Goal: Information Seeking & Learning: Learn about a topic

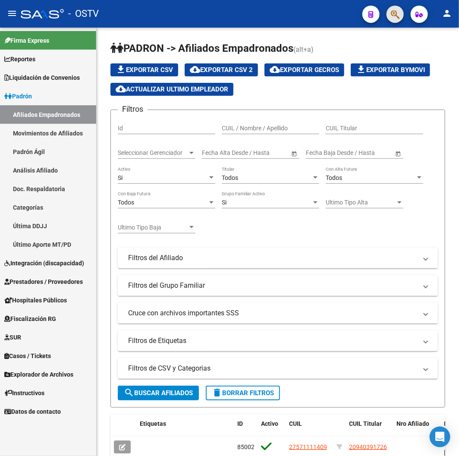
click at [392, 10] on icon "button" at bounding box center [395, 15] width 9 height 10
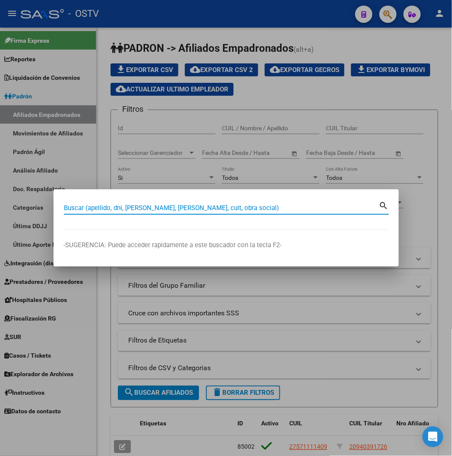
paste input "22799111"
type input "22799111"
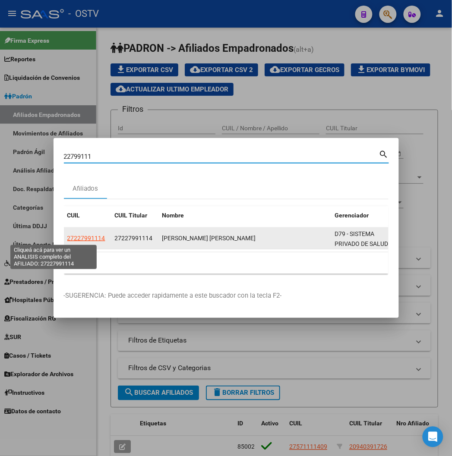
click at [67, 237] on span "27227991114" at bounding box center [86, 238] width 38 height 7
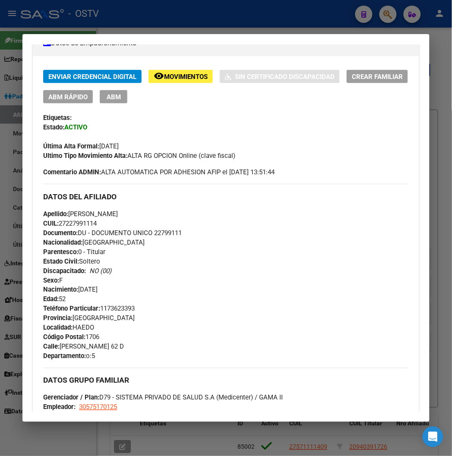
scroll to position [192, 0]
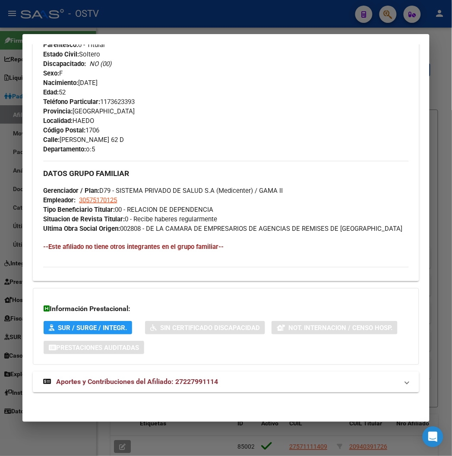
click at [155, 379] on span "Aportes y Contribuciones del Afiliado: 27227991114" at bounding box center [137, 382] width 162 height 8
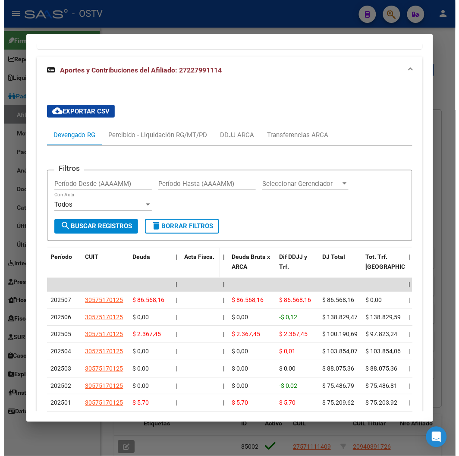
scroll to position [770, 0]
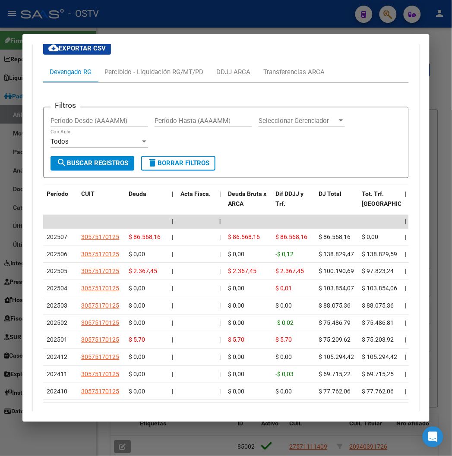
click at [142, 22] on div at bounding box center [226, 228] width 452 height 456
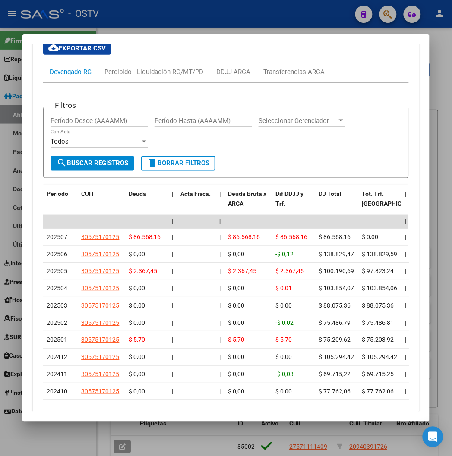
click at [142, 22] on div at bounding box center [226, 228] width 452 height 456
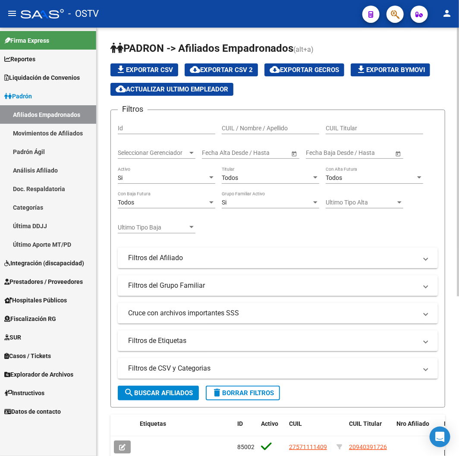
click at [174, 152] on span "Seleccionar Gerenciador" at bounding box center [153, 152] width 70 height 7
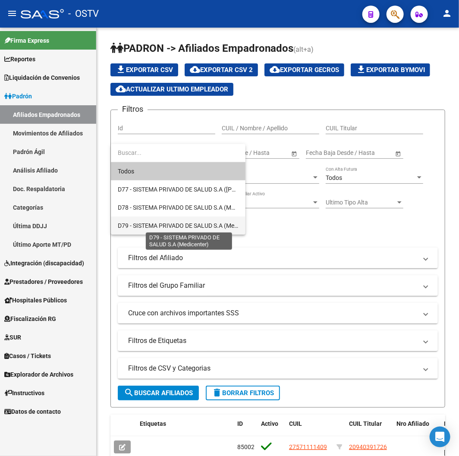
click at [168, 222] on span "D79 - SISTEMA PRIVADO DE SALUD S.A (Medicenter)" at bounding box center [188, 225] width 140 height 7
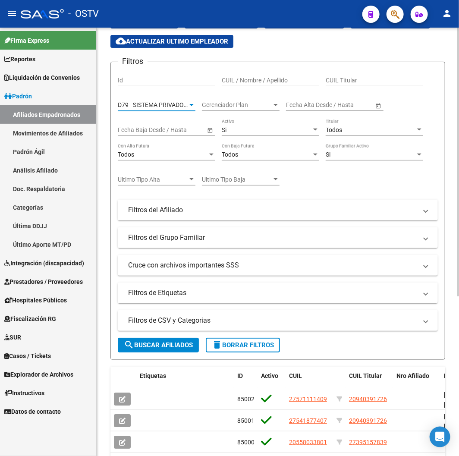
click at [154, 352] on button "search Buscar Afiliados" at bounding box center [158, 345] width 81 height 15
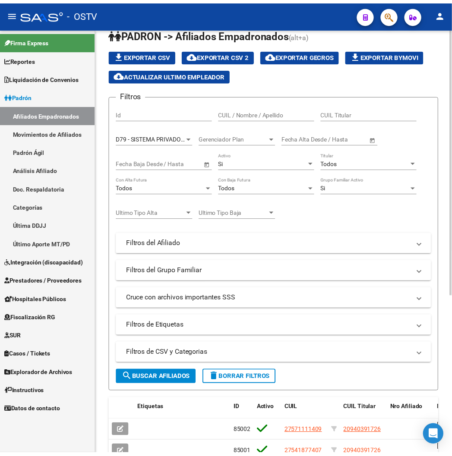
scroll to position [0, 0]
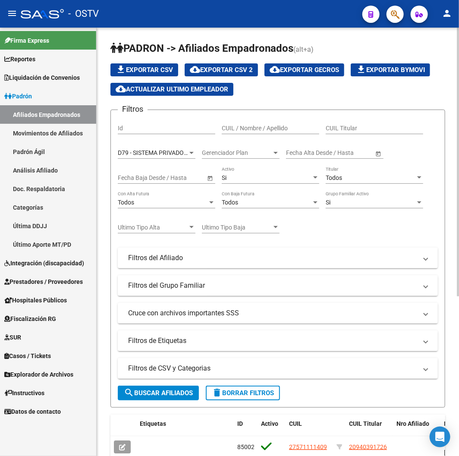
click at [244, 74] on button "cloud_download Exportar CSV 2" at bounding box center [221, 69] width 73 height 13
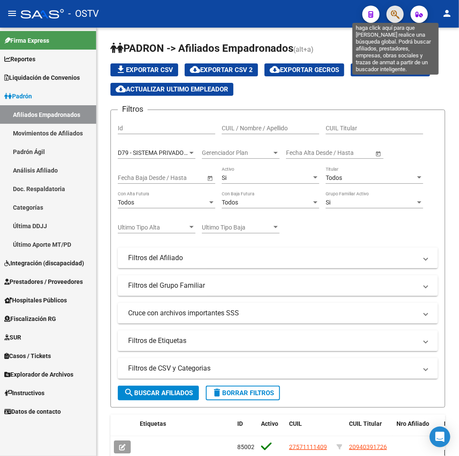
click at [394, 10] on icon "button" at bounding box center [395, 15] width 9 height 10
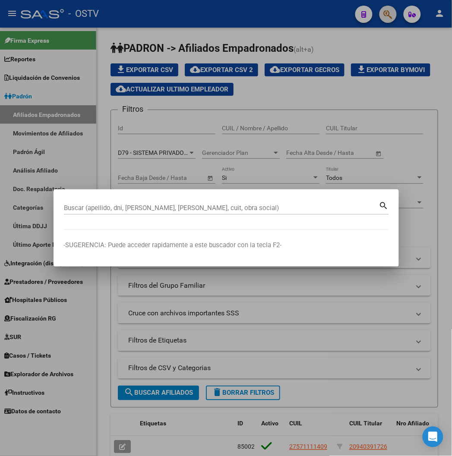
paste input "23991706"
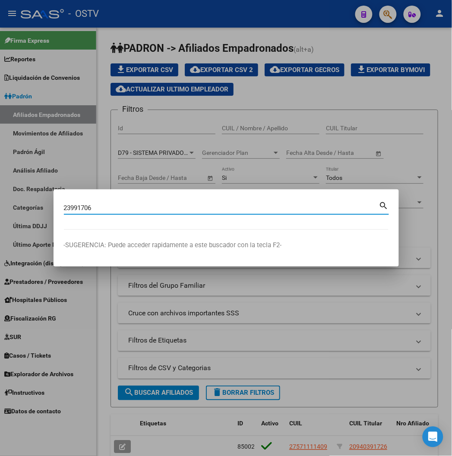
type input "23991706"
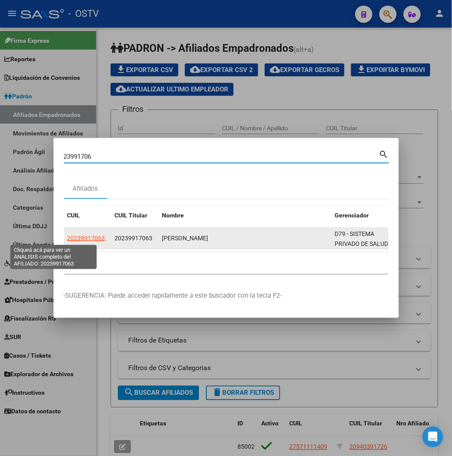
click at [67, 238] on span "20239917063" at bounding box center [86, 238] width 38 height 7
type textarea "20239917063"
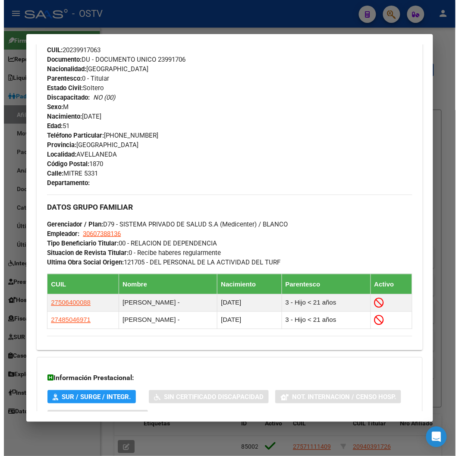
scroll to position [447, 0]
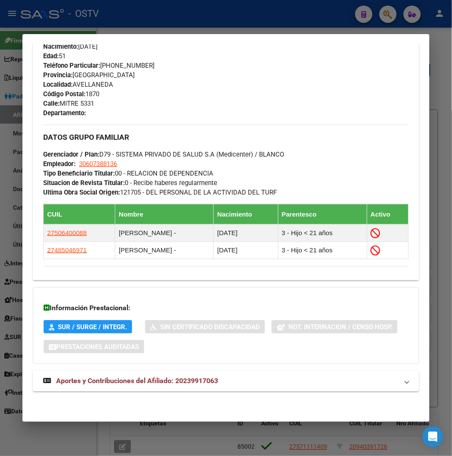
click at [159, 29] on div at bounding box center [226, 228] width 452 height 456
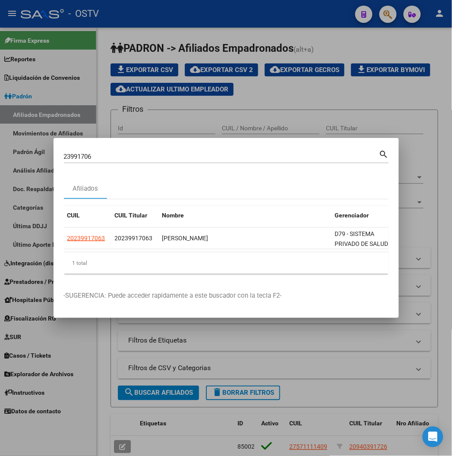
click at [59, 127] on div at bounding box center [226, 228] width 452 height 456
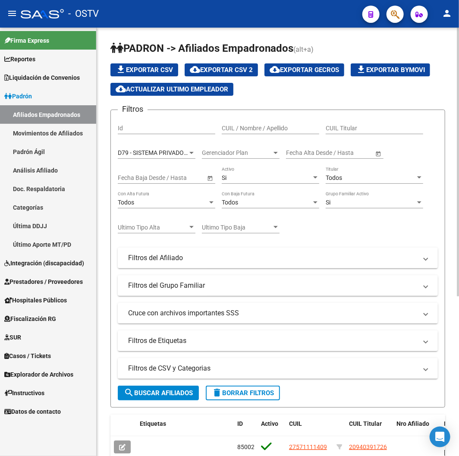
click at [248, 390] on span "delete Borrar Filtros" at bounding box center [243, 394] width 62 height 8
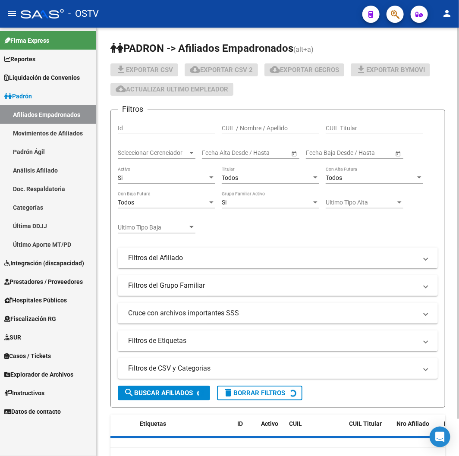
click at [229, 368] on mat-panel-title "Filtros de CSV y Categorias" at bounding box center [272, 369] width 289 height 10
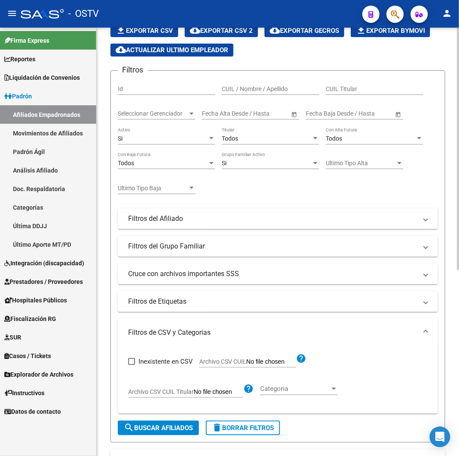
scroll to position [96, 0]
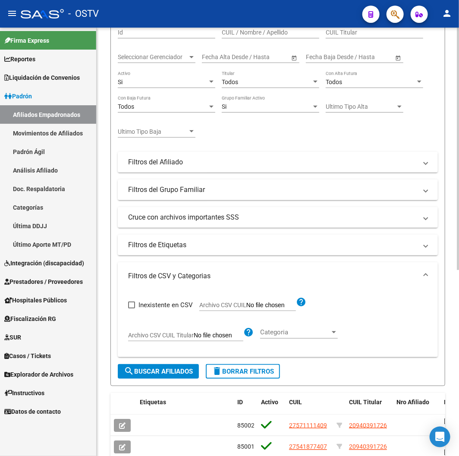
click at [220, 307] on span "Archivo CSV CUIL" at bounding box center [223, 305] width 47 height 7
click at [247, 307] on input "Archivo CSV CUIL" at bounding box center [272, 306] width 50 height 8
type input "C:\fakepath\archivo para filtrar en SAAS.csv"
click at [162, 372] on span "search Buscar Afiliados" at bounding box center [158, 372] width 69 height 8
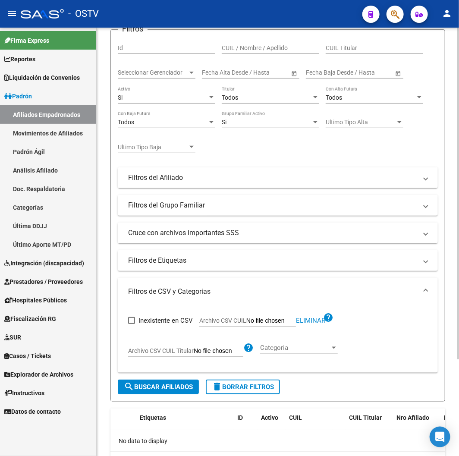
scroll to position [29, 0]
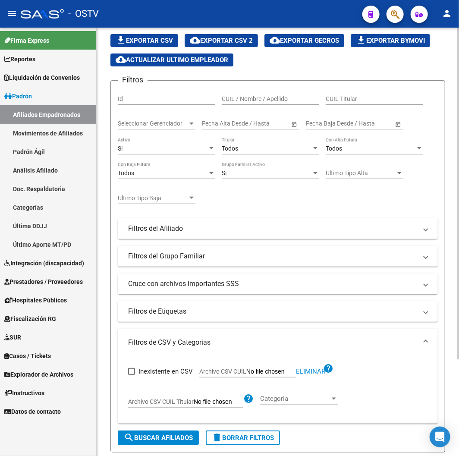
click at [154, 148] on div "Si" at bounding box center [163, 148] width 90 height 7
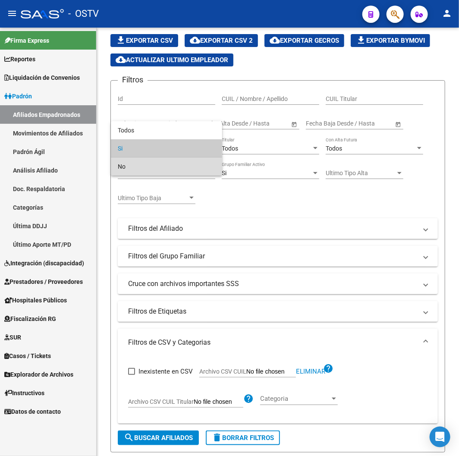
click at [152, 168] on span "No" at bounding box center [167, 167] width 98 height 18
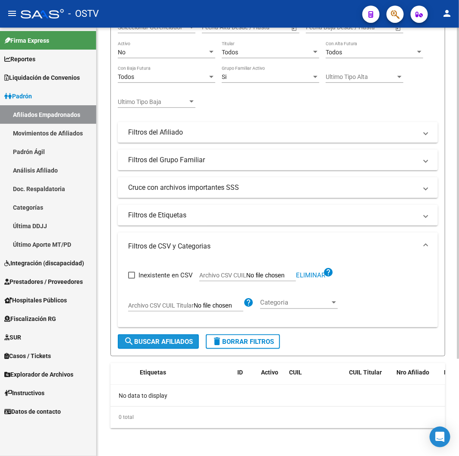
click at [154, 342] on span "search Buscar Afiliados" at bounding box center [158, 342] width 69 height 8
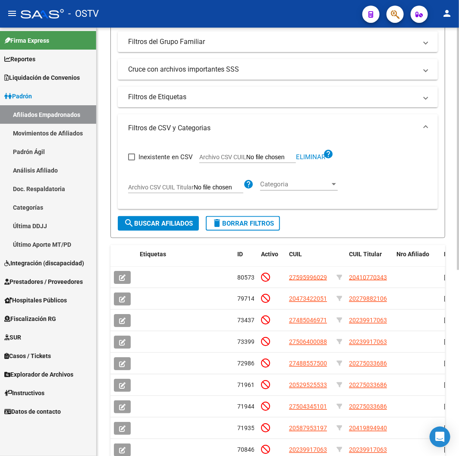
scroll to position [0, 0]
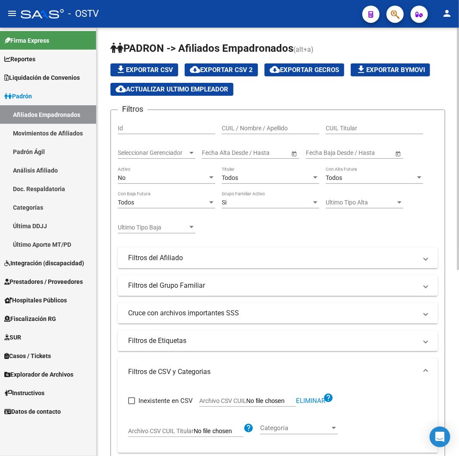
click at [256, 68] on button "cloud_download Exportar CSV 2" at bounding box center [221, 69] width 73 height 13
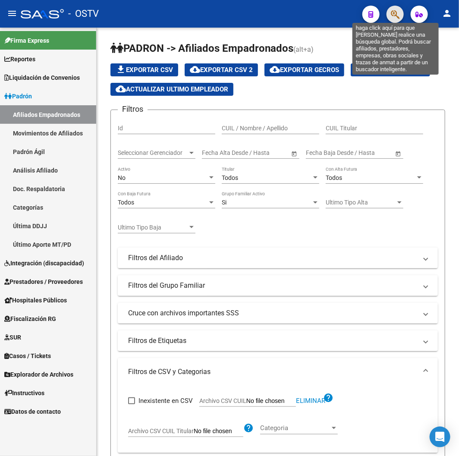
click at [393, 10] on icon "button" at bounding box center [395, 15] width 9 height 10
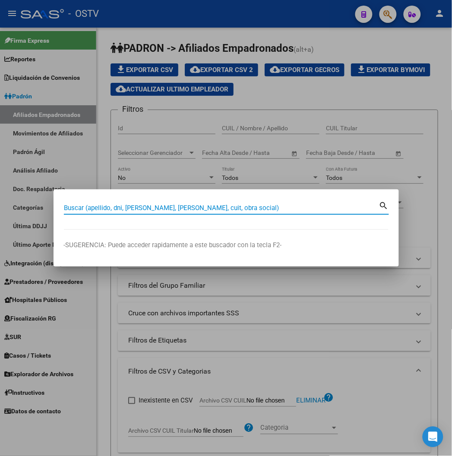
click at [222, 25] on div at bounding box center [226, 228] width 452 height 456
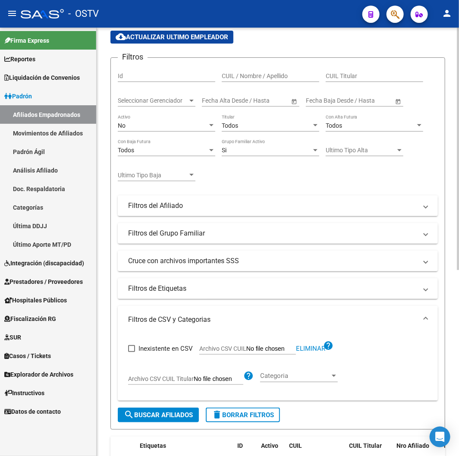
scroll to position [144, 0]
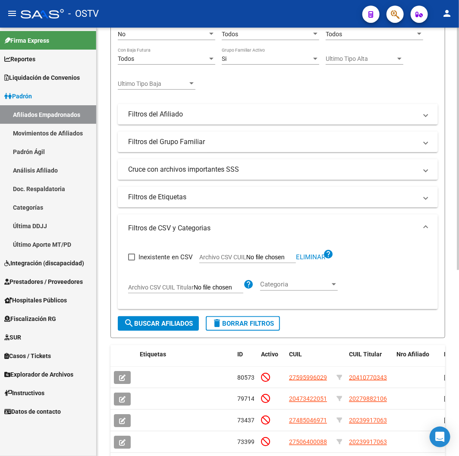
click at [314, 258] on span "Eliminar" at bounding box center [310, 257] width 29 height 8
click at [236, 255] on span "Archivo CSV CUIL" at bounding box center [223, 257] width 47 height 7
click at [247, 255] on input "Archivo CSV CUIL" at bounding box center [272, 258] width 50 height 8
type input "C:\fakepath\archivo para filtrar en SAAS.csv"
click at [155, 320] on button "search Buscar Afiliados" at bounding box center [158, 324] width 81 height 15
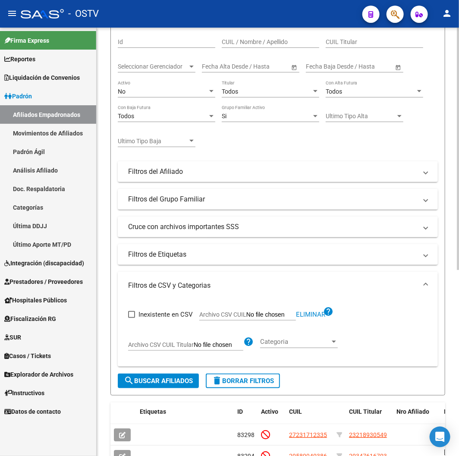
scroll to position [0, 0]
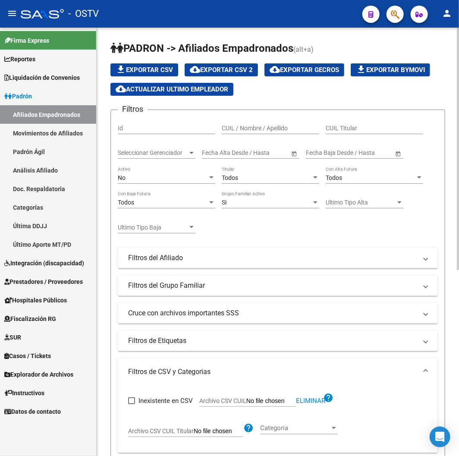
click at [177, 182] on div "No" at bounding box center [163, 177] width 90 height 7
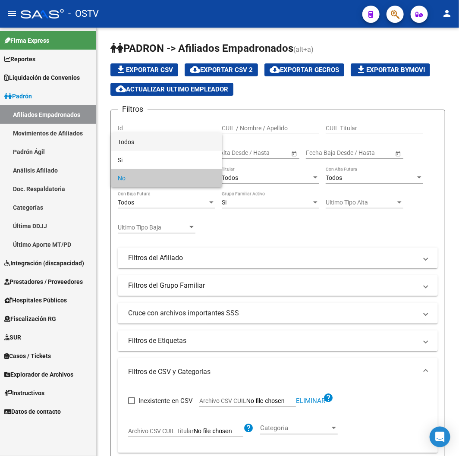
click at [167, 146] on span "Todos" at bounding box center [167, 142] width 98 height 18
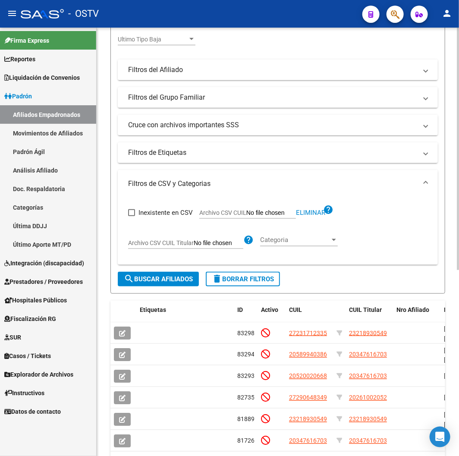
scroll to position [192, 0]
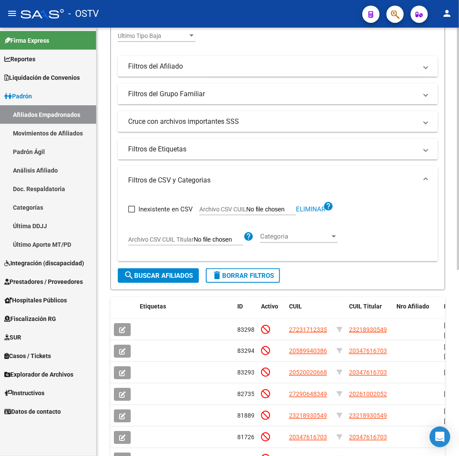
click at [307, 209] on span "Eliminar" at bounding box center [310, 210] width 29 height 8
click at [239, 206] on span "Archivo CSV CUIL" at bounding box center [223, 209] width 47 height 7
click at [247, 206] on input "Archivo CSV CUIL" at bounding box center [272, 210] width 50 height 8
type input "C:\fakepath\archivo para filtrar en SAAS.csv"
click at [162, 282] on button "search Buscar Afiliados" at bounding box center [158, 276] width 81 height 15
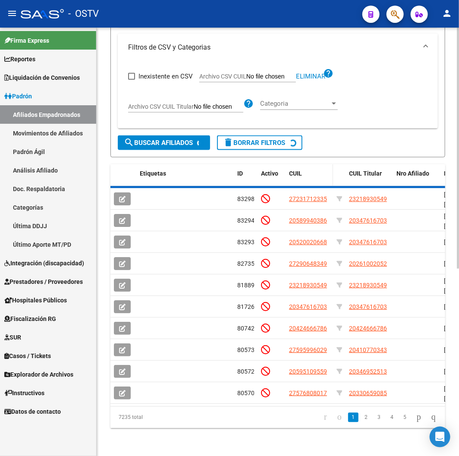
scroll to position [330, 0]
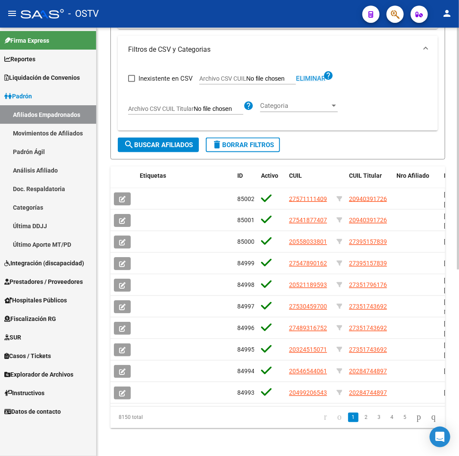
click at [320, 75] on span "Eliminar" at bounding box center [310, 79] width 29 height 8
click at [231, 141] on span "delete Borrar Filtros" at bounding box center [243, 145] width 62 height 8
click at [258, 141] on span "delete Borrar Filtros" at bounding box center [243, 145] width 62 height 8
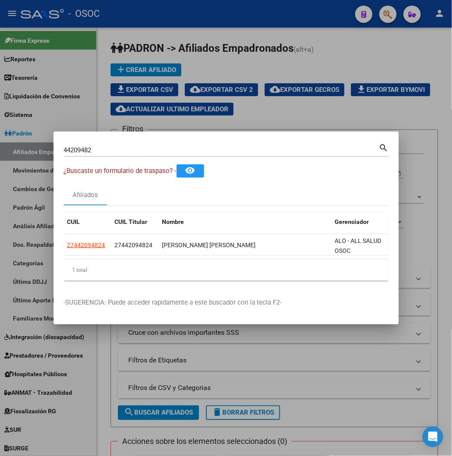
click at [389, 40] on div at bounding box center [226, 228] width 452 height 456
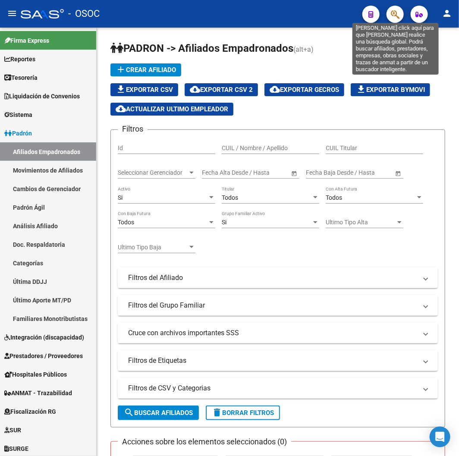
click at [391, 10] on icon "button" at bounding box center [395, 15] width 9 height 10
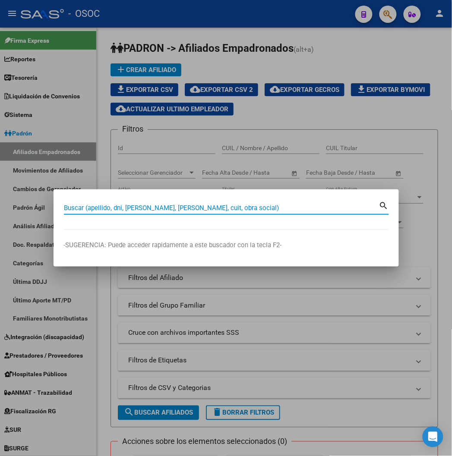
paste input "27345070430"
type input "27345070430"
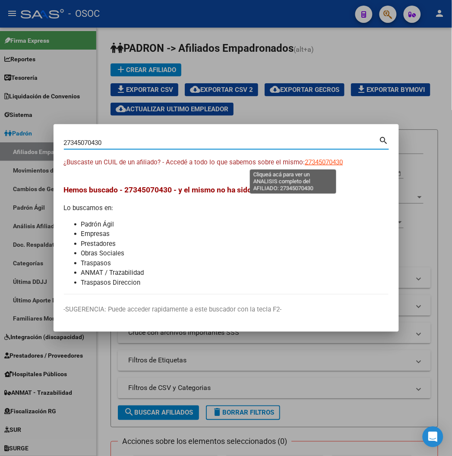
click at [305, 165] on span "27345070430" at bounding box center [324, 162] width 38 height 8
type textarea "27345070430"
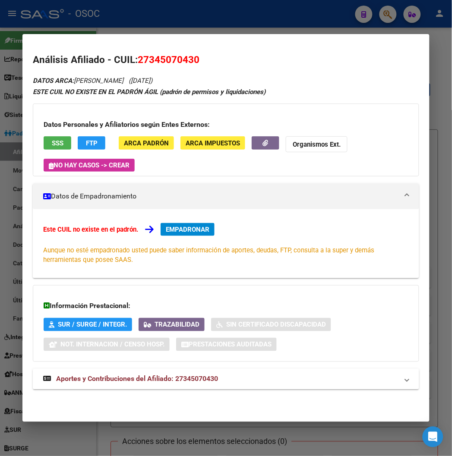
click at [44, 139] on button "SSS" at bounding box center [58, 142] width 28 height 13
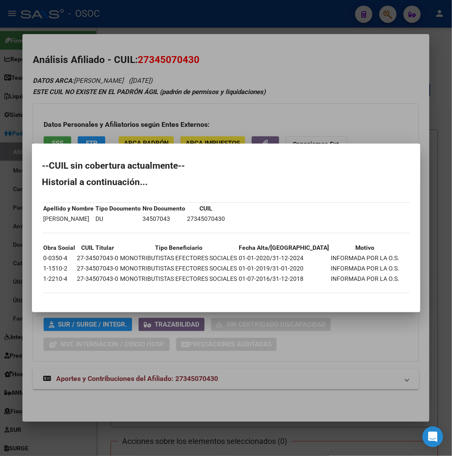
click at [298, 69] on div at bounding box center [226, 228] width 452 height 456
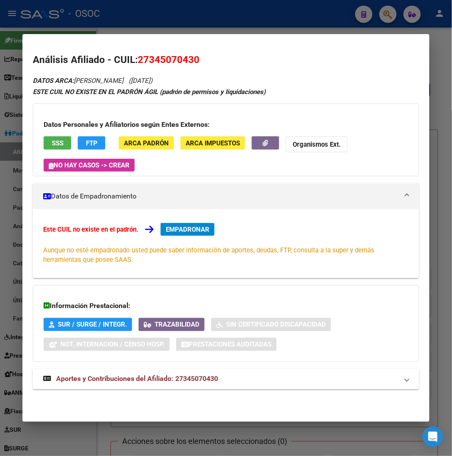
click at [219, 10] on div at bounding box center [226, 228] width 452 height 456
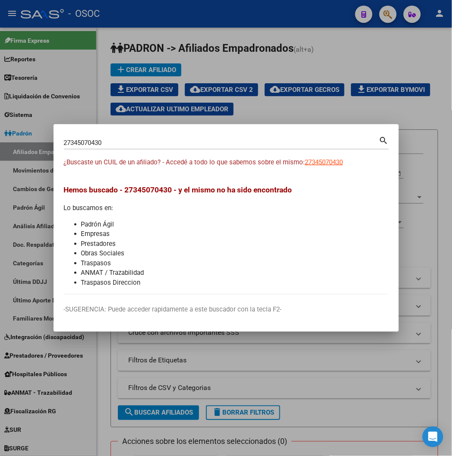
click at [448, 58] on div at bounding box center [226, 228] width 452 height 456
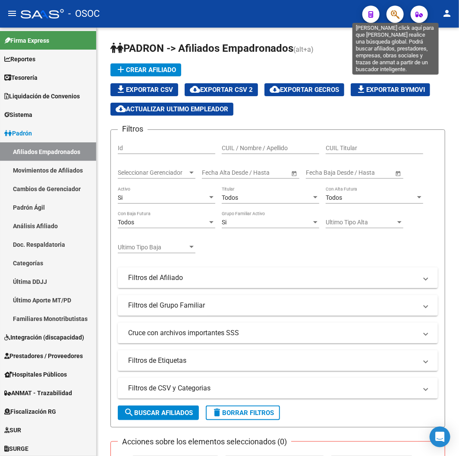
click at [393, 15] on icon "button" at bounding box center [395, 15] width 9 height 10
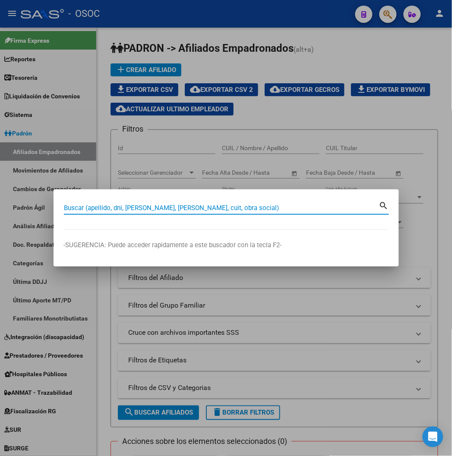
paste input "23337718"
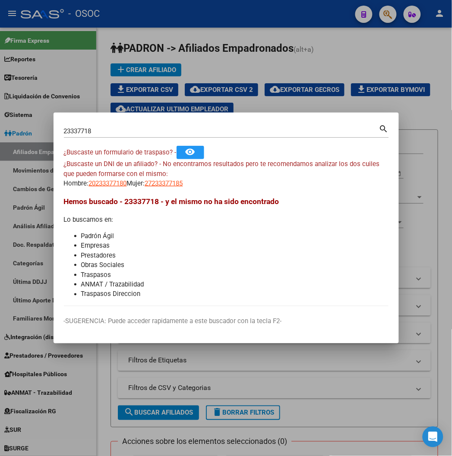
click at [109, 137] on div "23337718 Buscar (apellido, dni, cuil, nro traspaso, cuit, obra social)" at bounding box center [221, 131] width 315 height 13
click at [107, 133] on input "23337718" at bounding box center [221, 131] width 315 height 8
paste input "263377184"
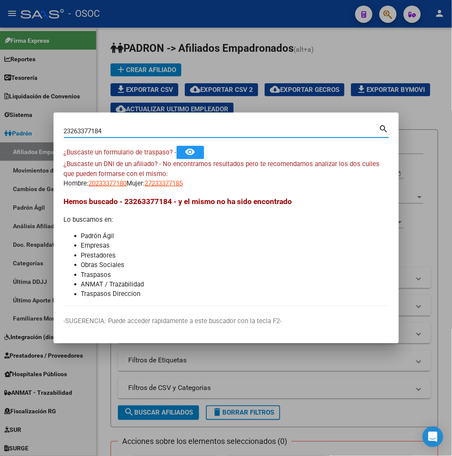
type input "23263377184"
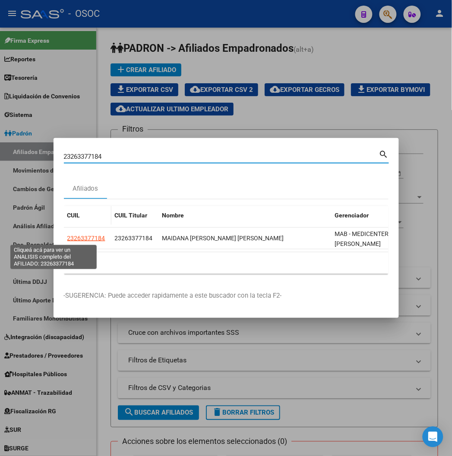
click at [67, 239] on span "23263377184" at bounding box center [86, 238] width 38 height 7
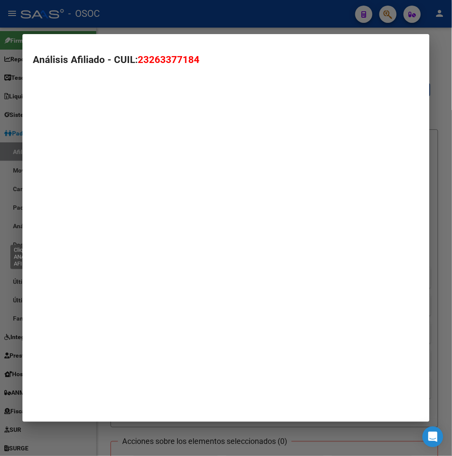
type textarea "23263377184"
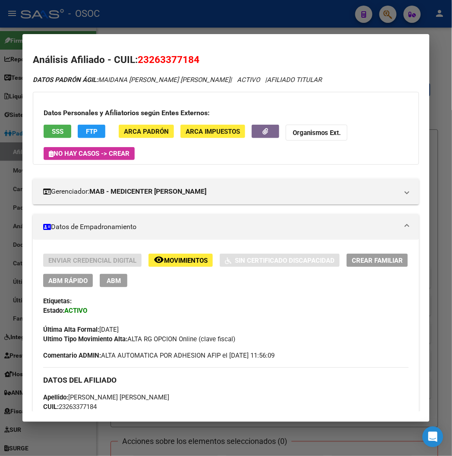
click at [231, 12] on div at bounding box center [226, 228] width 452 height 456
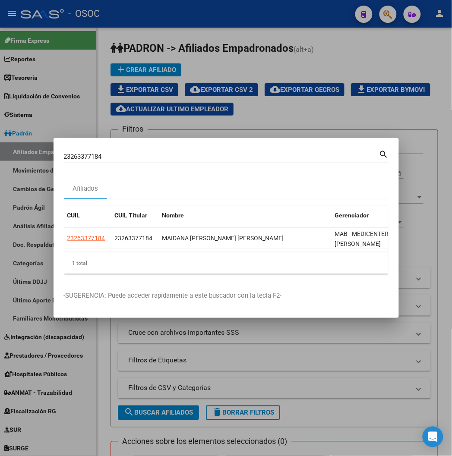
click at [64, 160] on input "23263377184" at bounding box center [221, 157] width 315 height 8
type input "45615191"
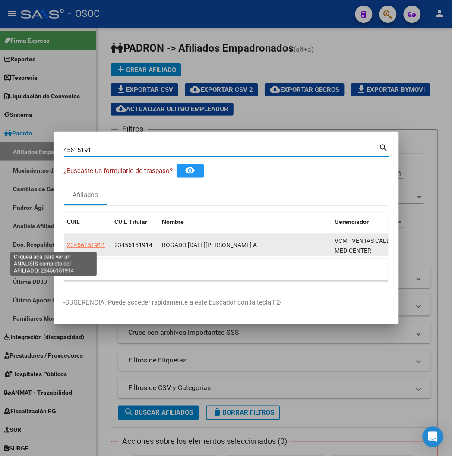
click at [67, 245] on span "23456151914" at bounding box center [86, 245] width 38 height 7
type textarea "23456151914"
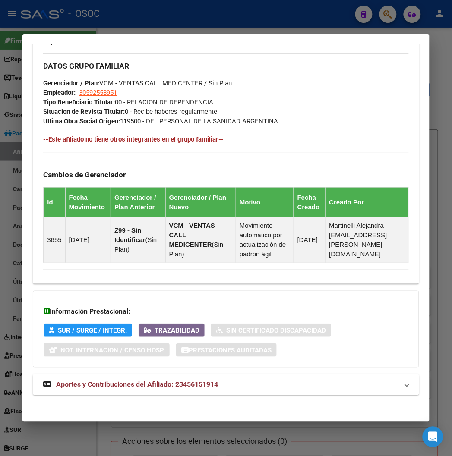
scroll to position [502, 0]
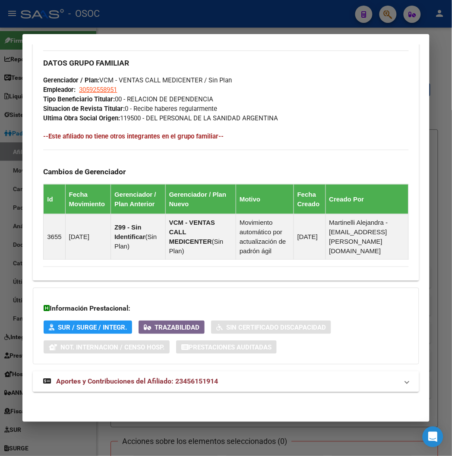
click at [91, 379] on span "Aportes y Contribuciones del Afiliado: 23456151914" at bounding box center [137, 382] width 162 height 8
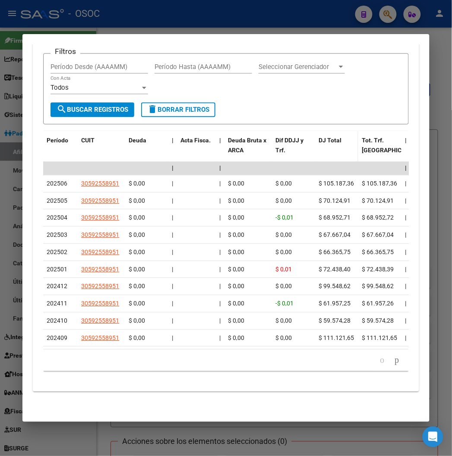
scroll to position [945, 0]
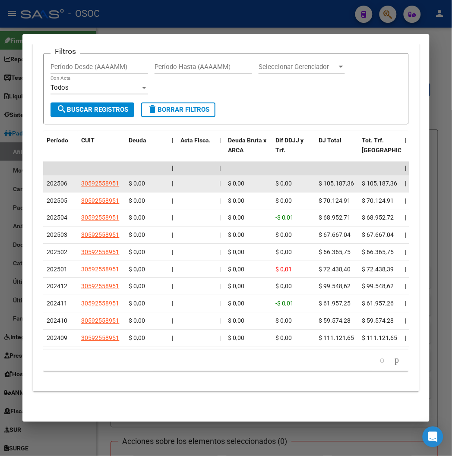
click at [364, 180] on span "$ 105.187,36" at bounding box center [379, 183] width 35 height 7
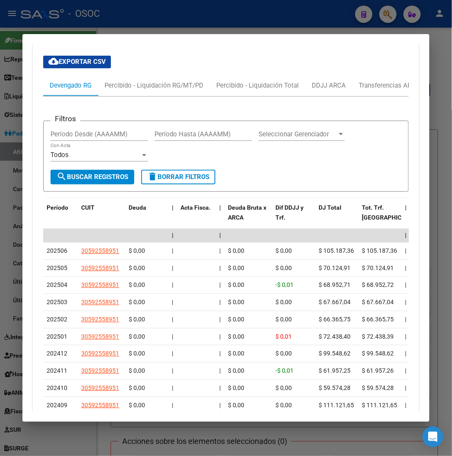
scroll to position [849, 0]
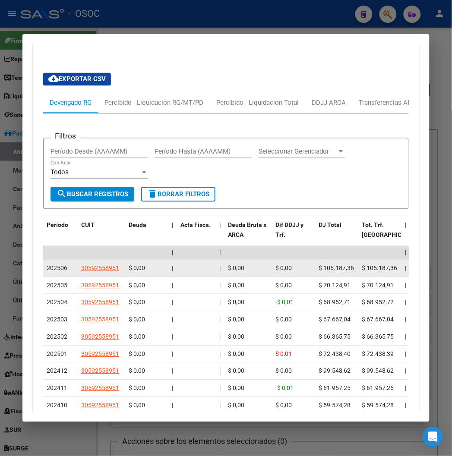
click at [46, 262] on datatable-body-cell "202506" at bounding box center [60, 268] width 35 height 17
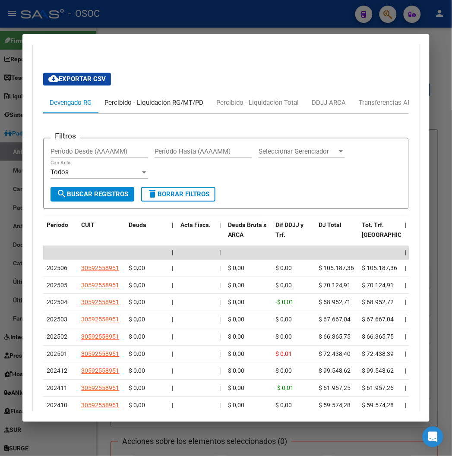
click at [147, 110] on div "Percibido - Liquidación RG/MT/PD" at bounding box center [154, 103] width 112 height 21
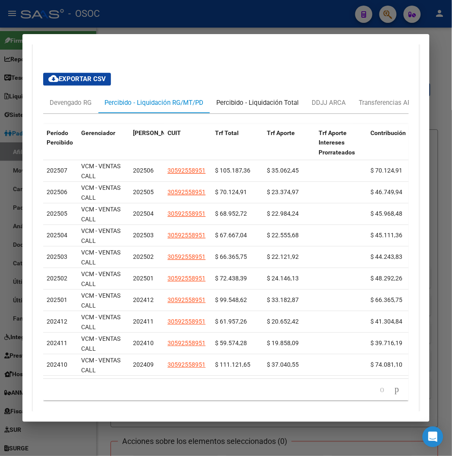
click at [240, 109] on div "Percibido - Liquidación Total" at bounding box center [257, 103] width 95 height 21
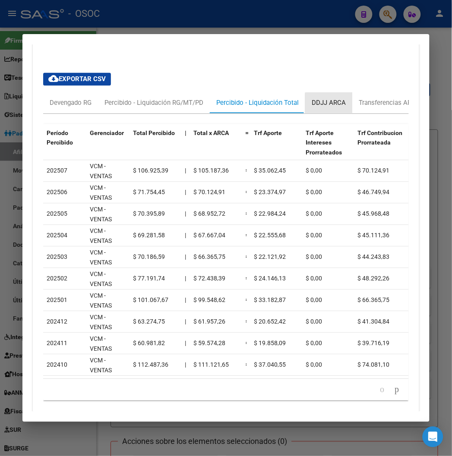
click at [317, 105] on div "DDJJ ARCA" at bounding box center [329, 103] width 34 height 10
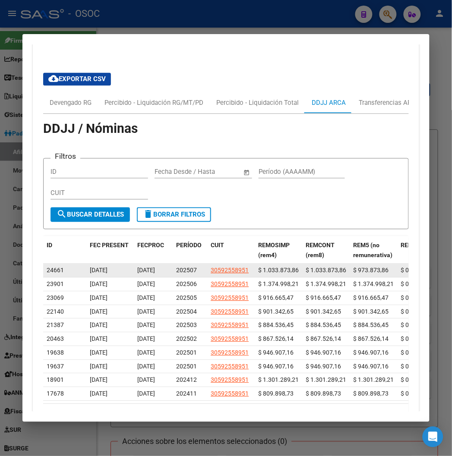
click at [93, 270] on span "12/08/2025" at bounding box center [99, 270] width 18 height 7
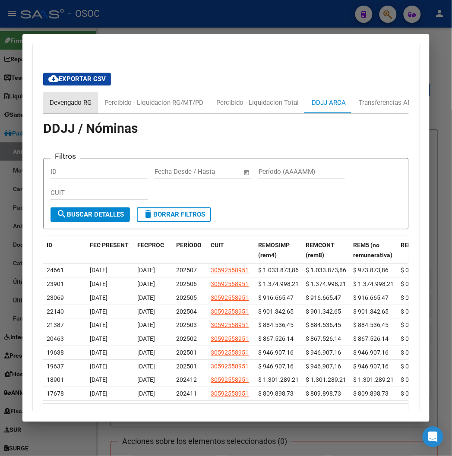
click at [73, 106] on div "Devengado RG" at bounding box center [71, 103] width 42 height 10
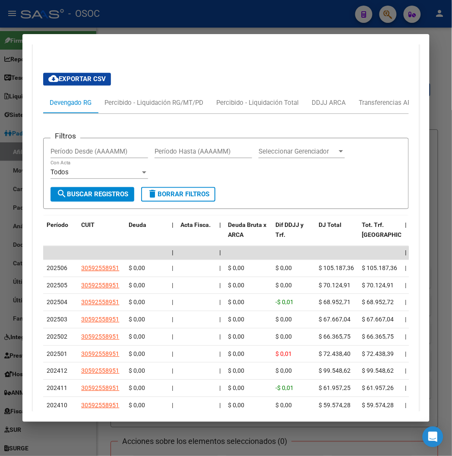
drag, startPoint x: 196, startPoint y: 28, endPoint x: 200, endPoint y: 27, distance: 4.3
click at [200, 27] on div at bounding box center [226, 228] width 452 height 456
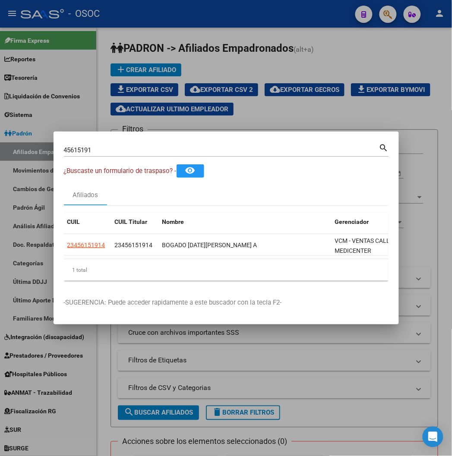
click at [269, 38] on div at bounding box center [226, 228] width 452 height 456
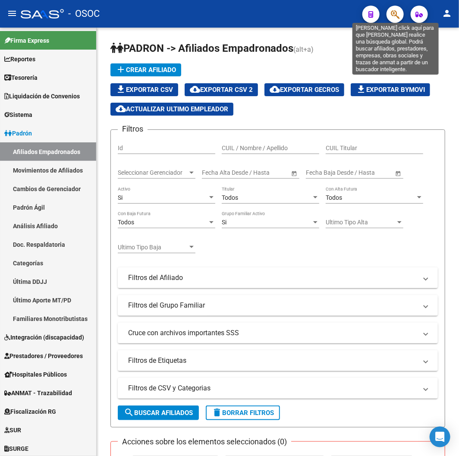
click at [392, 14] on icon "button" at bounding box center [395, 15] width 9 height 10
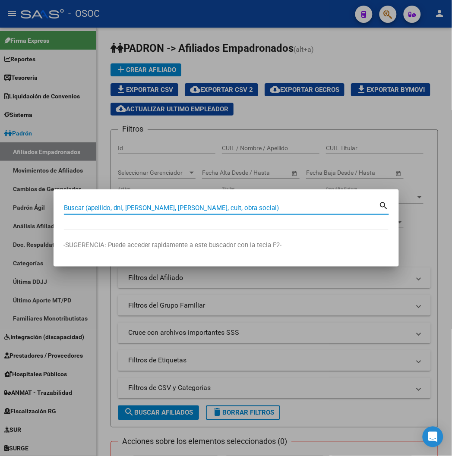
type input "v"
paste input "26337718"
type input "26337718"
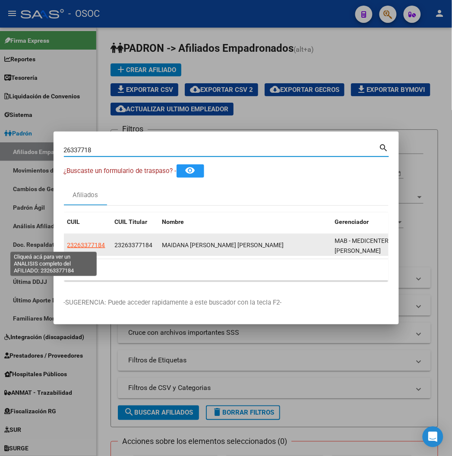
click at [67, 244] on span "23263377184" at bounding box center [86, 245] width 38 height 7
type textarea "23263377184"
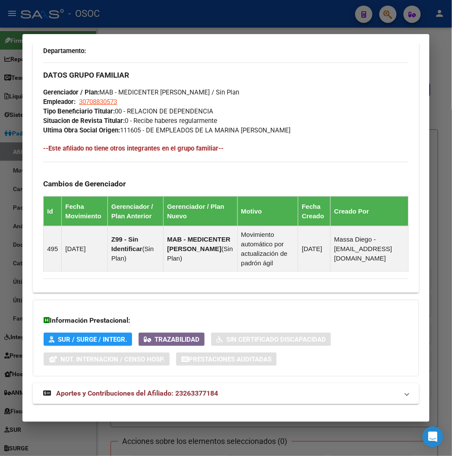
scroll to position [493, 0]
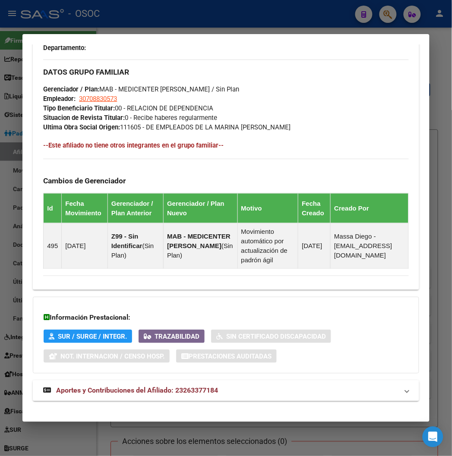
click at [176, 386] on strong "Aportes y Contribuciones del Afiliado: 23263377184" at bounding box center [130, 391] width 175 height 10
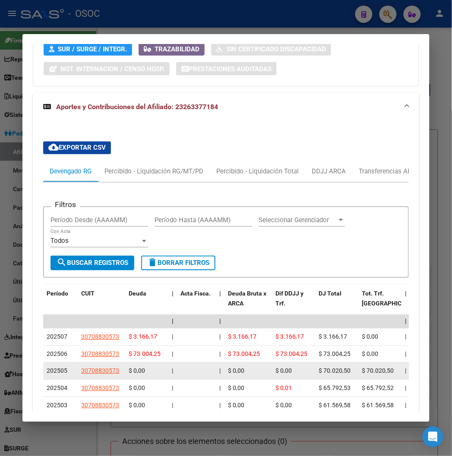
scroll to position [828, 0]
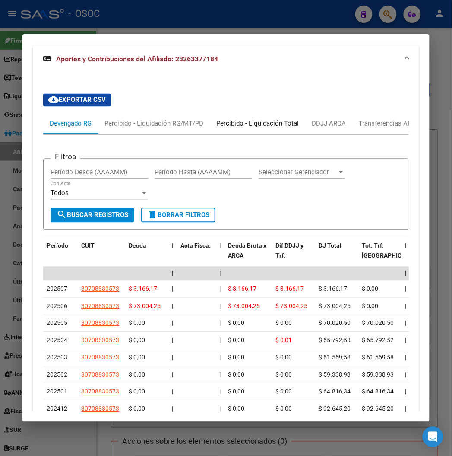
click at [241, 119] on div "Percibido - Liquidación Total" at bounding box center [257, 124] width 82 height 10
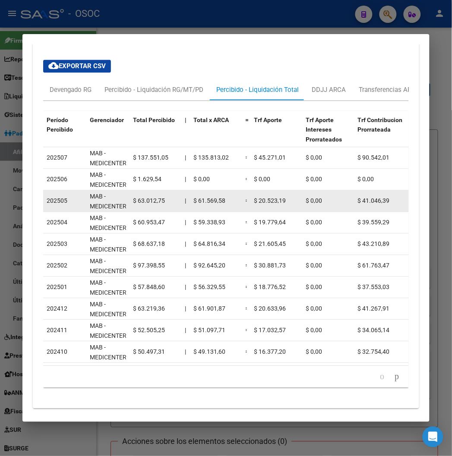
scroll to position [877, 0]
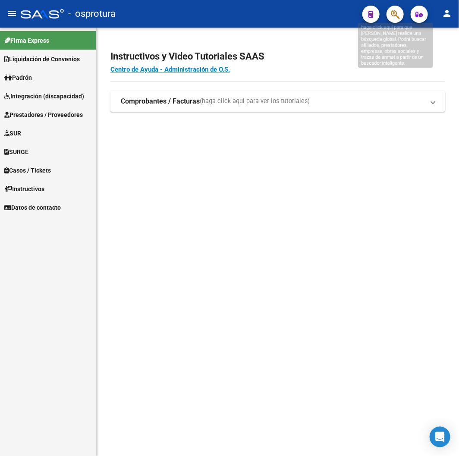
click at [393, 14] on icon "button" at bounding box center [395, 15] width 9 height 10
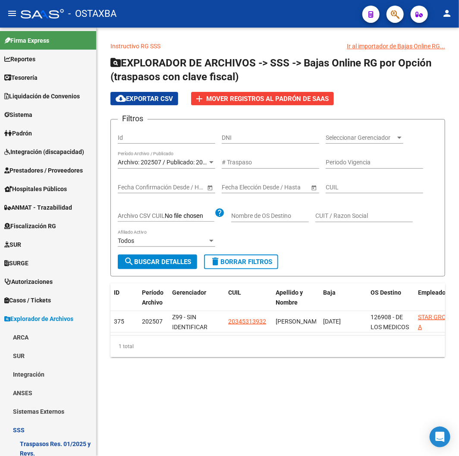
click at [402, 12] on button "button" at bounding box center [395, 14] width 17 height 17
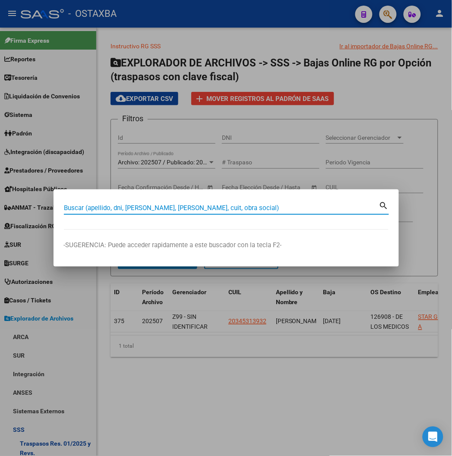
paste input "34507043"
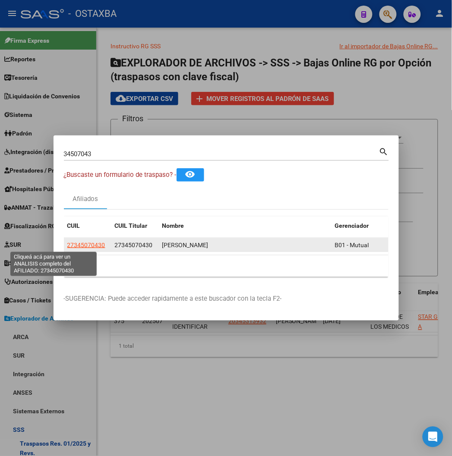
click at [67, 245] on span "27345070430" at bounding box center [86, 245] width 38 height 7
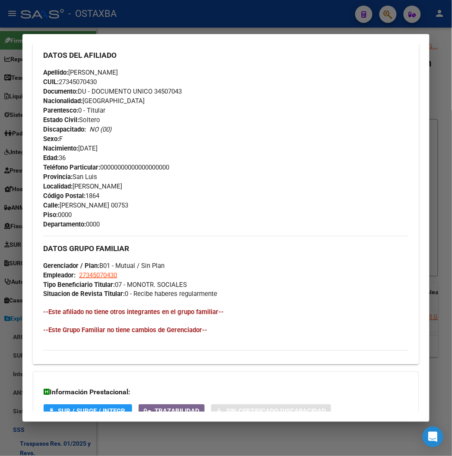
scroll to position [429, 0]
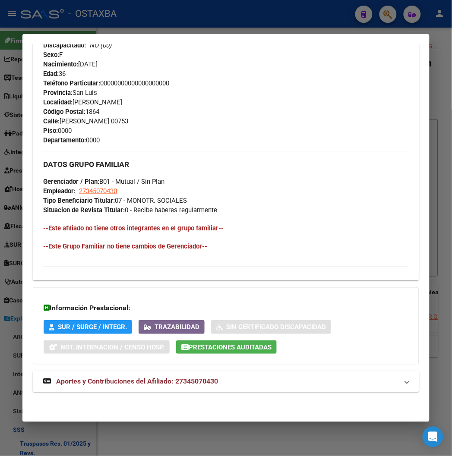
click at [162, 394] on div "DATOS PADRÓN ÁGIL: ZAVALA EUGENIA ROMINA | INACTIVO | AFILIADO TITULAR Datos Pe…" at bounding box center [226, 24] width 386 height 756
click at [167, 379] on span "Aportes y Contribuciones del Afiliado: 27345070430" at bounding box center [137, 382] width 162 height 8
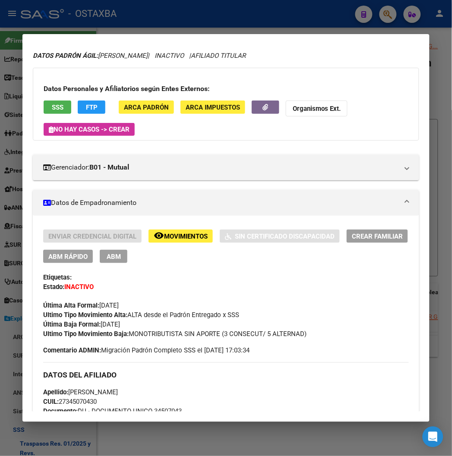
scroll to position [264, 0]
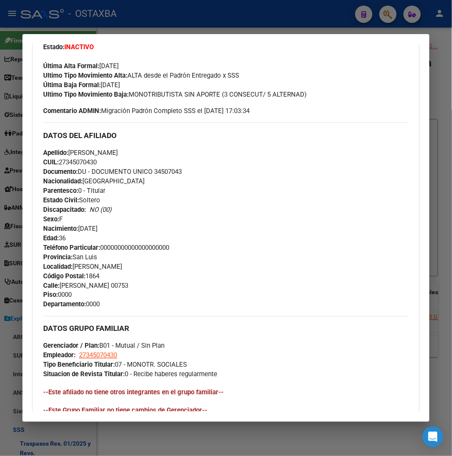
click at [96, 36] on mat-dialog-container "Análisis Afiliado - CUIL: 27345070430 DATOS PADRÓN ÁGIL: ZAVALA EUGENIA ROMINA …" at bounding box center [225, 228] width 407 height 388
click at [93, 26] on div at bounding box center [226, 228] width 452 height 456
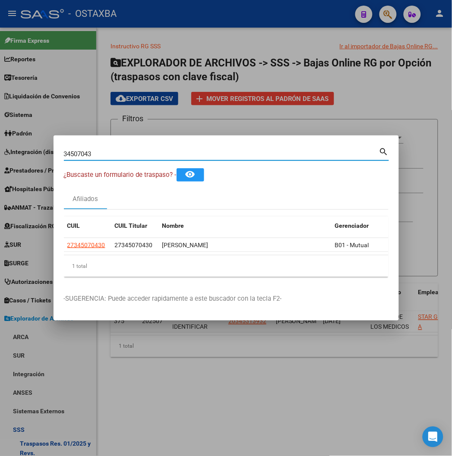
click at [64, 150] on input "34507043" at bounding box center [221, 154] width 315 height 8
paste input "23359458819"
type input "23359458819"
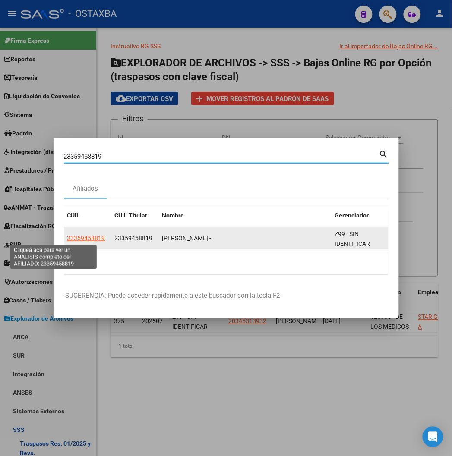
click at [67, 235] on span "23359458819" at bounding box center [86, 238] width 38 height 7
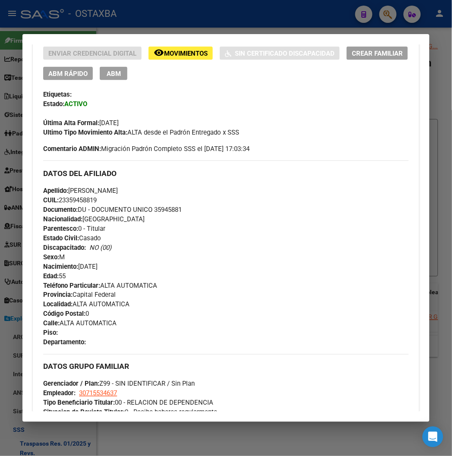
scroll to position [336, 0]
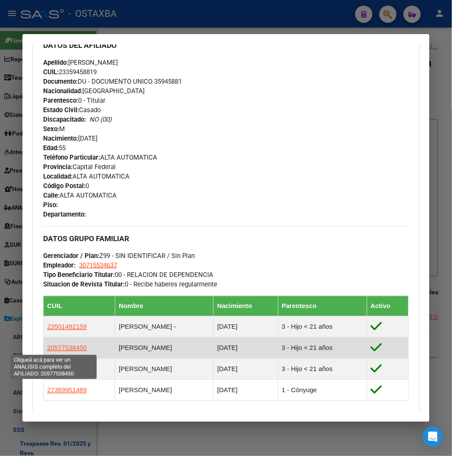
click at [55, 345] on span "20577538450" at bounding box center [67, 348] width 40 height 7
type textarea "20577538450"
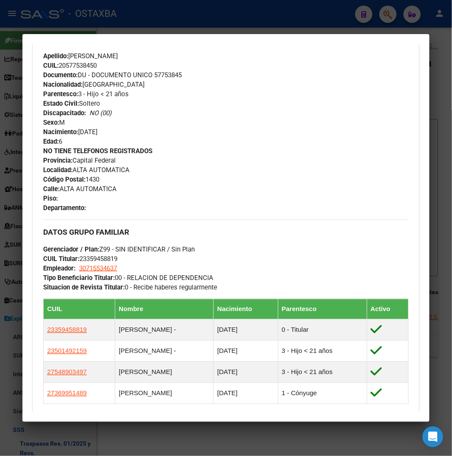
scroll to position [480, 0]
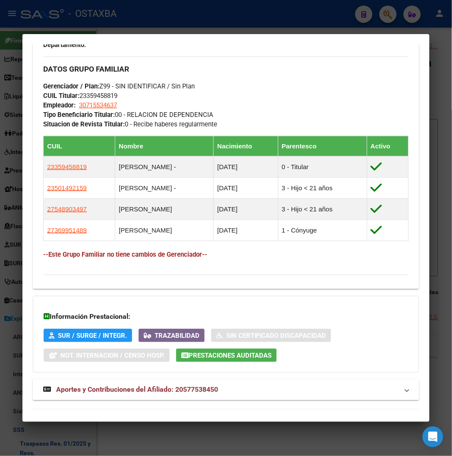
click at [122, 391] on span "Aportes y Contribuciones del Afiliado: 20577538450" at bounding box center [137, 390] width 162 height 8
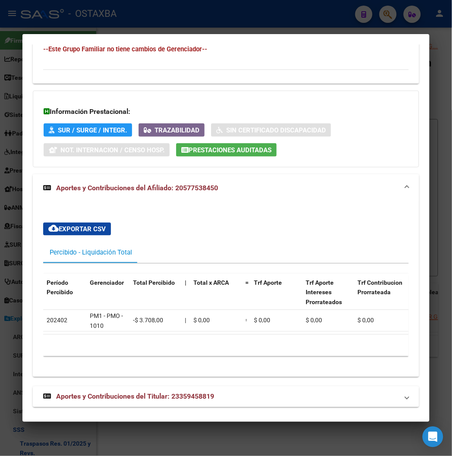
scroll to position [698, 0]
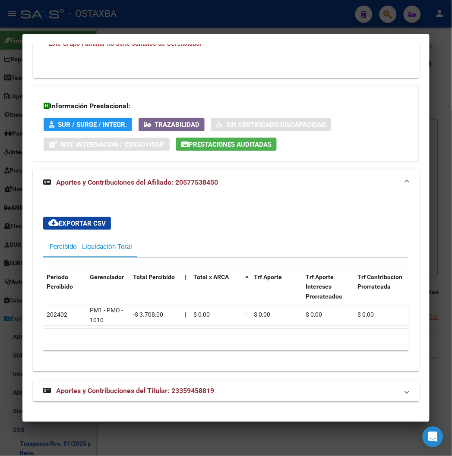
click at [209, 181] on mat-expansion-panel-header "Aportes y Contribuciones del Afiliado: 20577538450" at bounding box center [226, 183] width 386 height 28
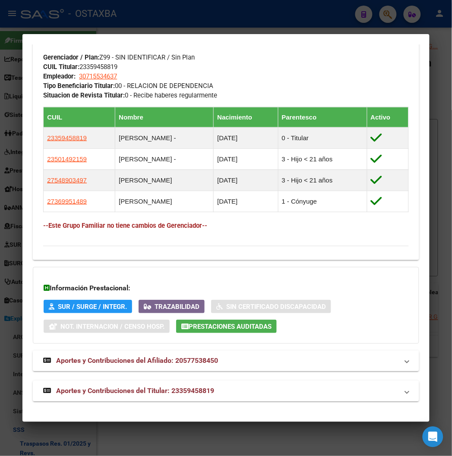
scroll to position [508, 0]
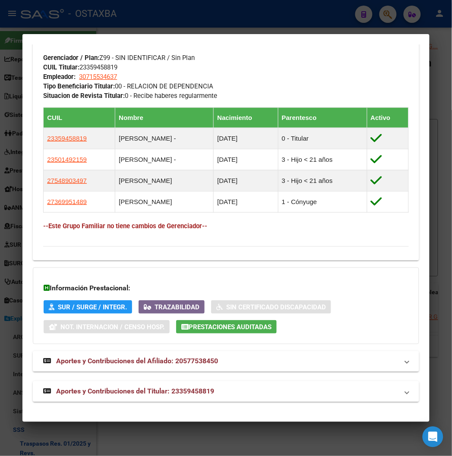
click at [154, 391] on span "Aportes y Contribuciones del Titular: 23359458819" at bounding box center [135, 392] width 158 height 8
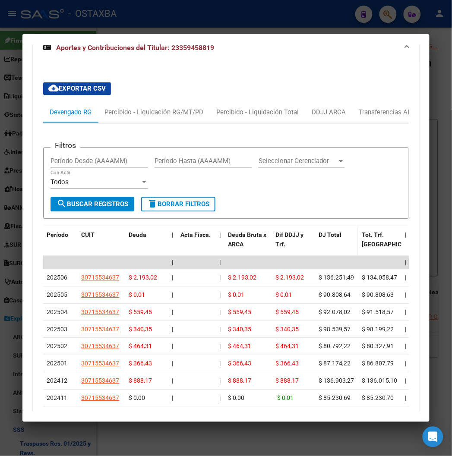
scroll to position [887, 0]
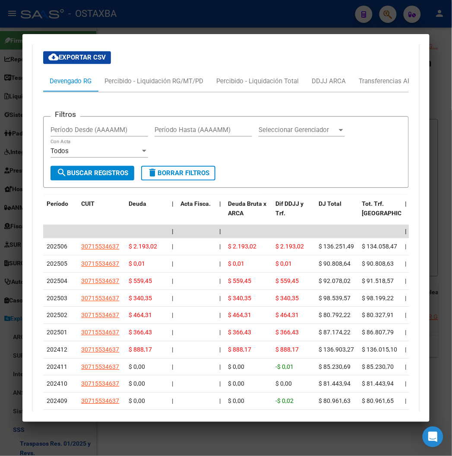
click at [210, 20] on div at bounding box center [226, 228] width 452 height 456
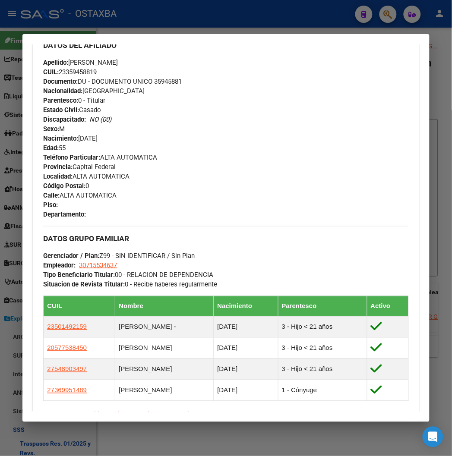
drag, startPoint x: 324, startPoint y: 20, endPoint x: 247, endPoint y: 9, distance: 77.3
click at [324, 20] on div at bounding box center [226, 228] width 452 height 456
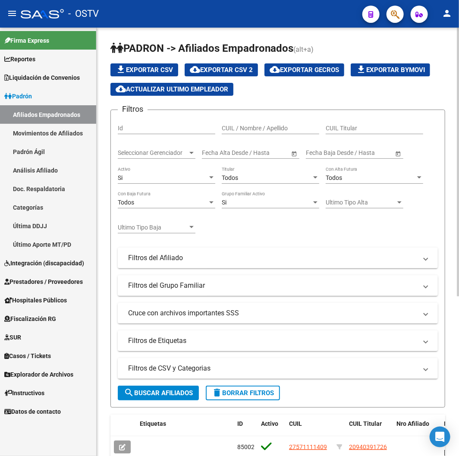
click at [185, 155] on span "Seleccionar Gerenciador" at bounding box center [153, 152] width 70 height 7
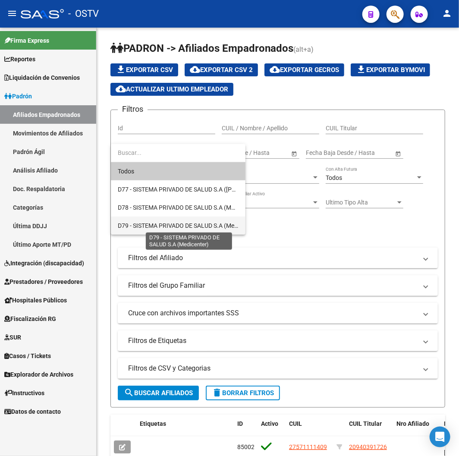
click at [181, 225] on span "D79 - SISTEMA PRIVADO DE SALUD S.A (Medicenter)" at bounding box center [188, 225] width 140 height 7
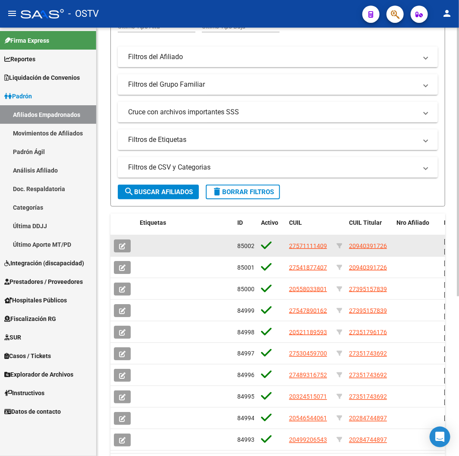
scroll to position [240, 0]
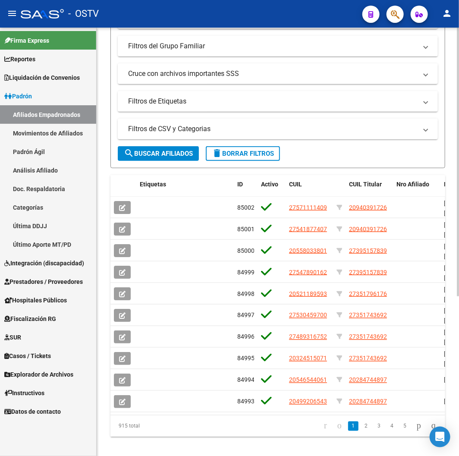
click at [203, 139] on mat-expansion-panel-header "Filtros de CSV y Categorias" at bounding box center [278, 129] width 320 height 21
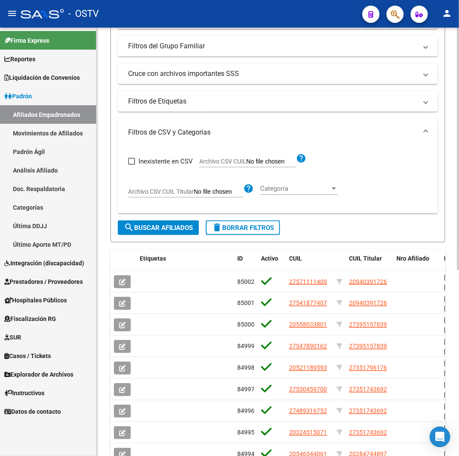
click at [234, 158] on app-file-filter "Archivo CSV CUIL help" at bounding box center [253, 159] width 107 height 13
click at [230, 161] on span "Archivo CSV CUIL" at bounding box center [223, 161] width 47 height 7
click at [247, 161] on input "Archivo CSV CUIL" at bounding box center [272, 162] width 50 height 8
type input "C:\fakepath\archivo para filtrar en SAAS.csv"
click at [170, 221] on form "Filtros Id CUIL / Nombre / Apellido CUIL Titular D79 - SISTEMA PRIVADO DE SALUD…" at bounding box center [278, 56] width 335 height 373
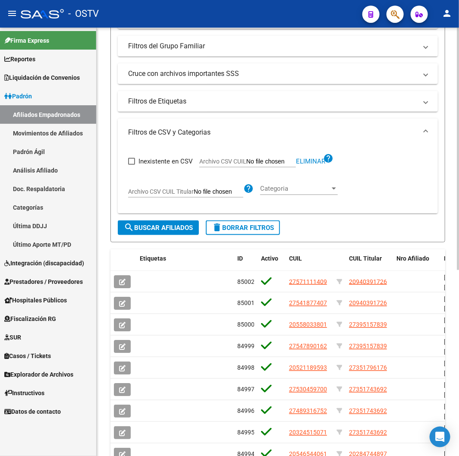
click at [170, 225] on span "search Buscar Afiliados" at bounding box center [158, 228] width 69 height 8
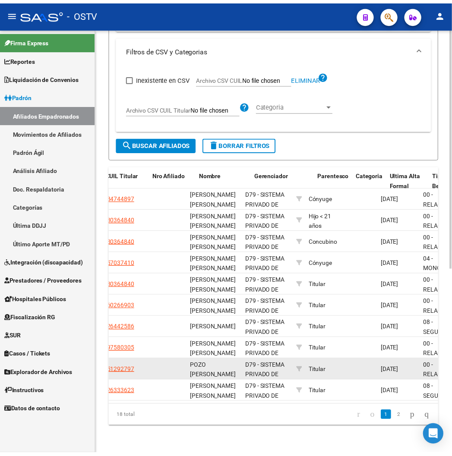
scroll to position [0, 218]
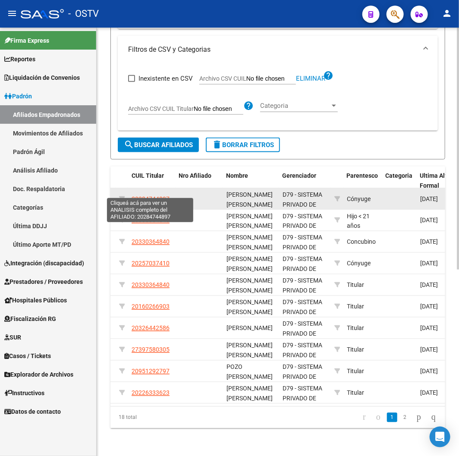
click at [147, 196] on span "20284744897" at bounding box center [151, 199] width 38 height 7
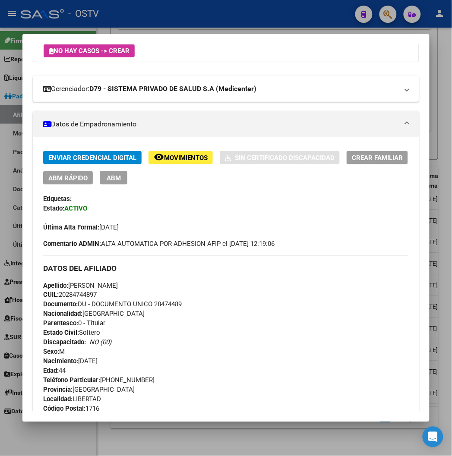
scroll to position [48, 0]
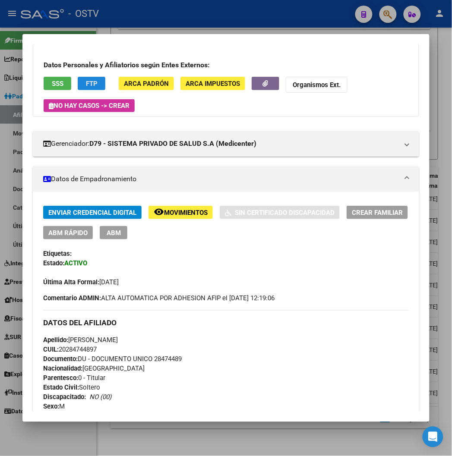
click at [86, 82] on span "FTP" at bounding box center [92, 84] width 12 height 8
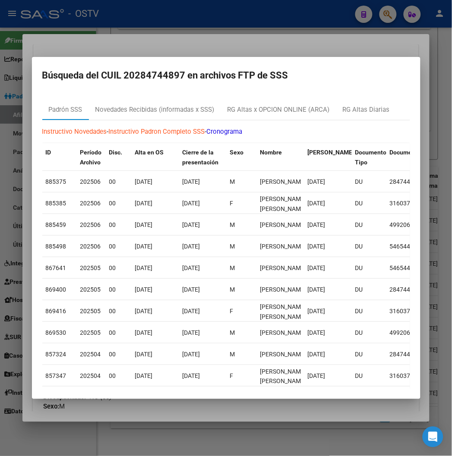
click at [227, 18] on div at bounding box center [226, 228] width 452 height 456
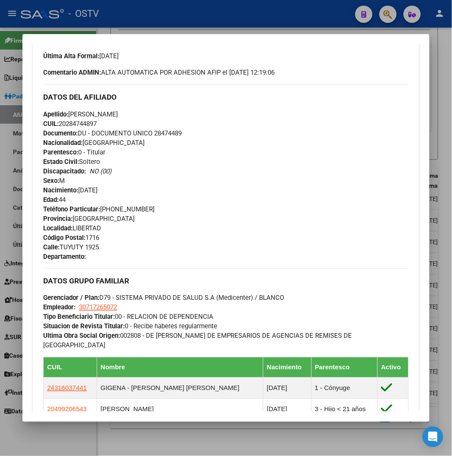
scroll to position [288, 0]
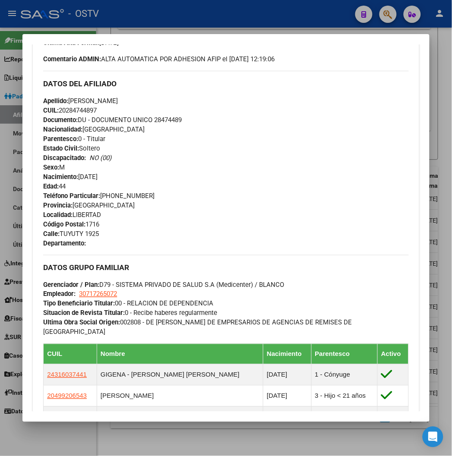
click at [163, 122] on span "Documento: DU - DOCUMENTO UNICO 28474489" at bounding box center [112, 120] width 139 height 8
copy span "28474489"
click at [213, 32] on div at bounding box center [226, 228] width 452 height 456
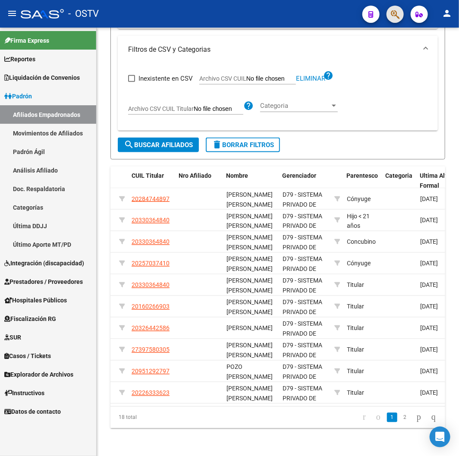
click at [388, 13] on button "button" at bounding box center [395, 14] width 17 height 17
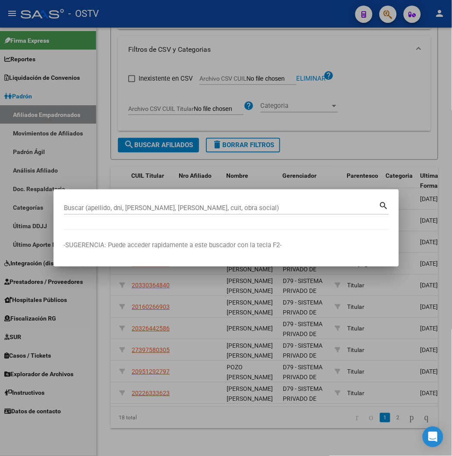
paste input "95129279"
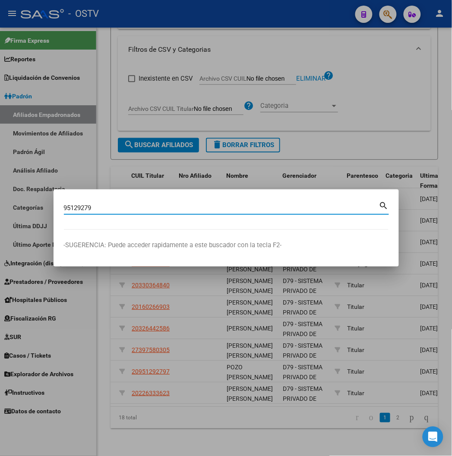
type input "95129279"
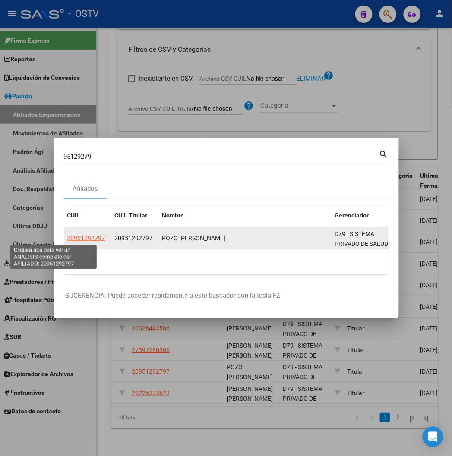
click at [67, 239] on span "20951292797" at bounding box center [86, 238] width 38 height 7
type textarea "20951292797"
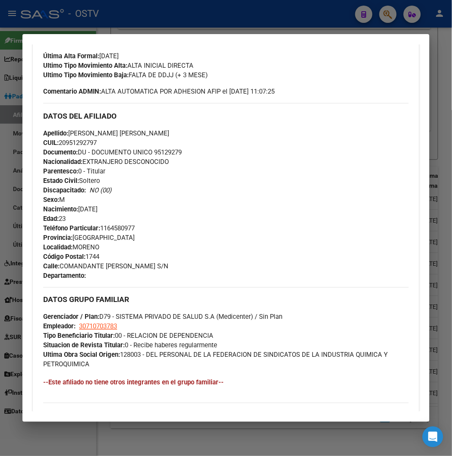
scroll to position [290, 0]
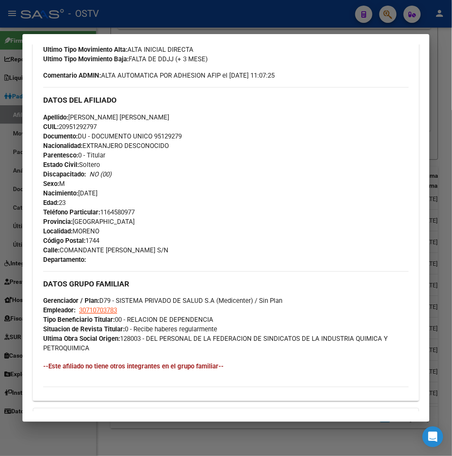
click at [167, 133] on span "Documento: DU - DOCUMENTO UNICO 95129279" at bounding box center [112, 137] width 139 height 8
copy span "95129279"
click at [162, 137] on span "Documento: DU - DOCUMENTO UNICO 95129279" at bounding box center [112, 137] width 139 height 8
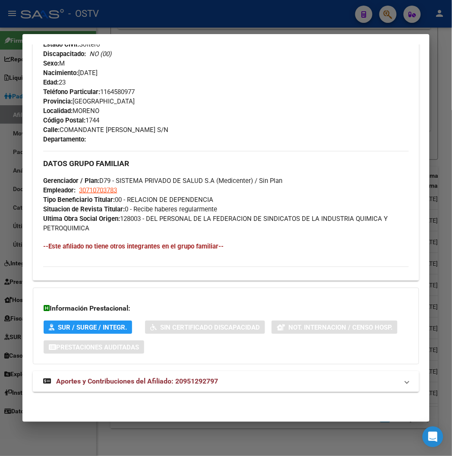
click at [88, 380] on span "Aportes y Contribuciones del Afiliado: 20951292797" at bounding box center [137, 382] width 162 height 8
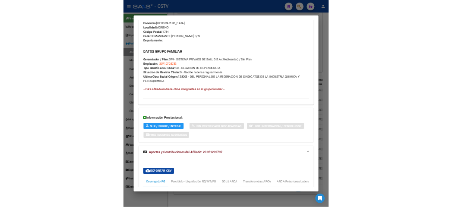
scroll to position [748, 0]
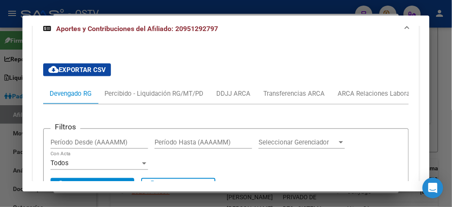
click at [116, 10] on div at bounding box center [226, 103] width 452 height 207
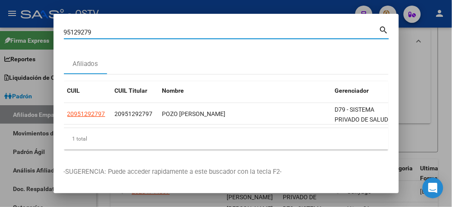
click at [66, 35] on input "95129279" at bounding box center [221, 33] width 315 height 8
paste input "40763496"
type input "40763496"
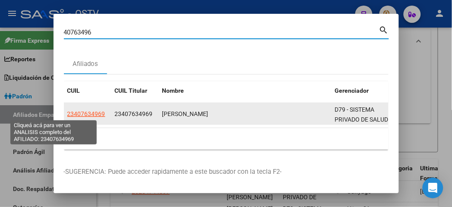
click at [67, 114] on span "23407634969" at bounding box center [86, 114] width 38 height 7
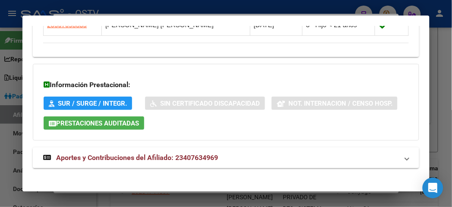
scroll to position [647, 0]
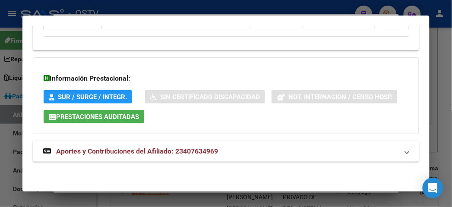
click at [107, 157] on mat-expansion-panel-header "Aportes y Contribuciones del Afiliado: 23407634969" at bounding box center [226, 151] width 386 height 21
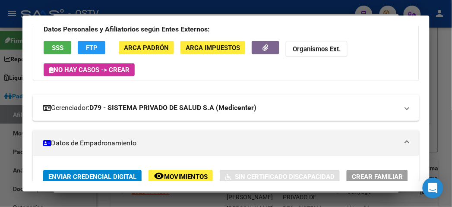
scroll to position [0, 0]
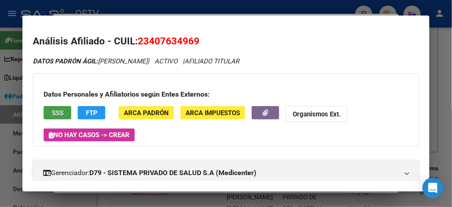
click at [59, 111] on button "SSS" at bounding box center [58, 112] width 28 height 13
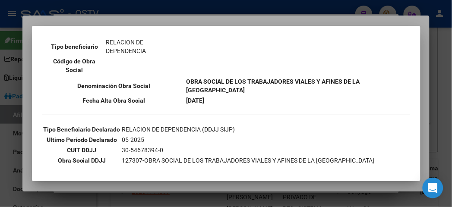
scroll to position [192, 0]
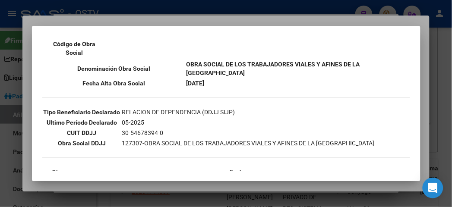
click at [107, 19] on div at bounding box center [226, 103] width 452 height 207
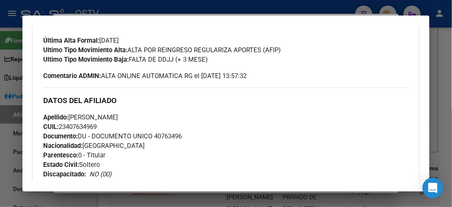
scroll to position [288, 0]
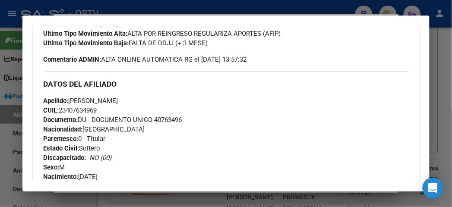
click at [150, 117] on span "Documento: DU - DOCUMENTO UNICO 40763496" at bounding box center [112, 120] width 139 height 8
copy span "40763496"
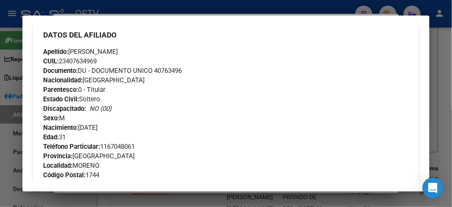
scroll to position [336, 0]
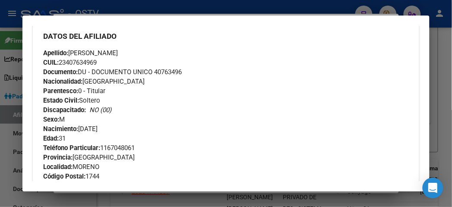
click at [158, 75] on span "Documento: DU - DOCUMENTO UNICO 40763496" at bounding box center [112, 72] width 139 height 8
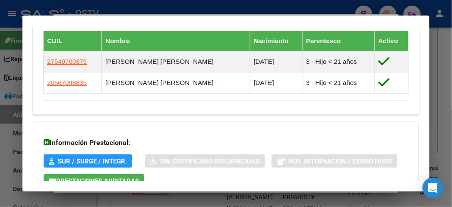
scroll to position [528, 0]
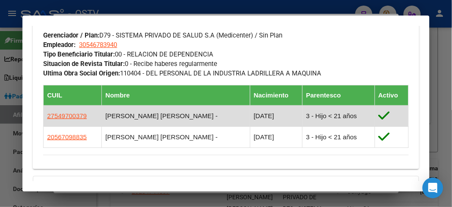
click at [48, 120] on span "27549700379" at bounding box center [67, 115] width 40 height 7
type textarea "27549700379"
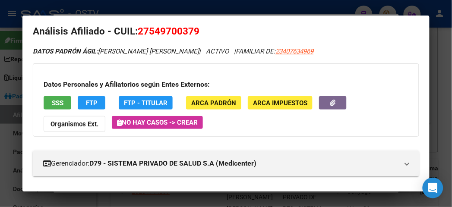
scroll to position [0, 0]
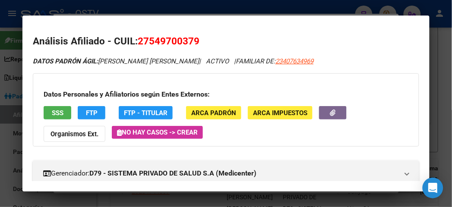
click at [147, 10] on div at bounding box center [226, 103] width 452 height 207
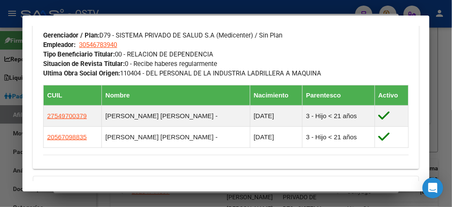
click at [157, 10] on div at bounding box center [226, 103] width 452 height 207
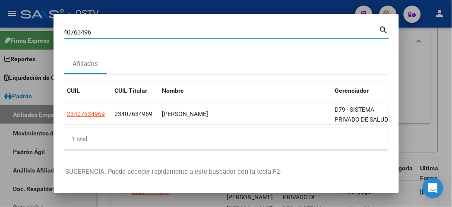
click at [75, 32] on input "40763496" at bounding box center [221, 33] width 315 height 8
paste input "2943222"
click at [144, 35] on input "29432226" at bounding box center [221, 33] width 315 height 8
click at [146, 35] on input "29432226" at bounding box center [221, 33] width 315 height 8
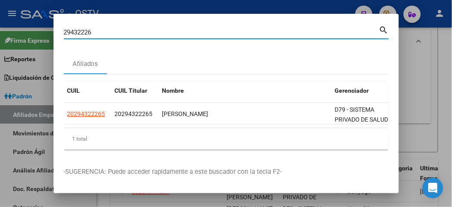
paste input "202236"
type input "22022366"
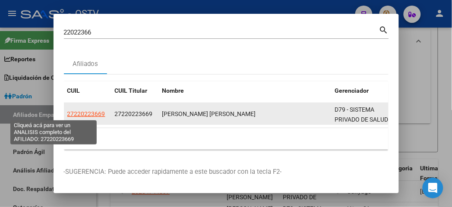
click at [67, 113] on span "27220223669" at bounding box center [86, 114] width 38 height 7
type textarea "27220223669"
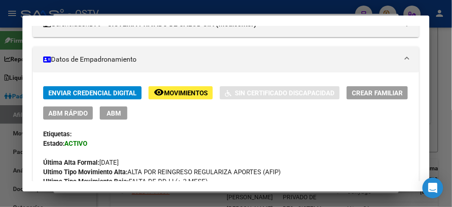
scroll to position [133, 0]
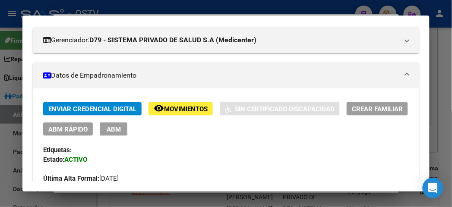
drag, startPoint x: 182, startPoint y: 6, endPoint x: 167, endPoint y: 16, distance: 18.2
click at [182, 6] on div at bounding box center [226, 103] width 452 height 207
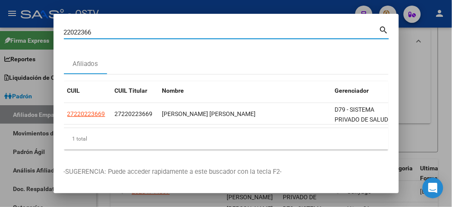
click at [115, 34] on input "22022366" at bounding box center [221, 33] width 315 height 8
paste input "8279281"
type input "28279281"
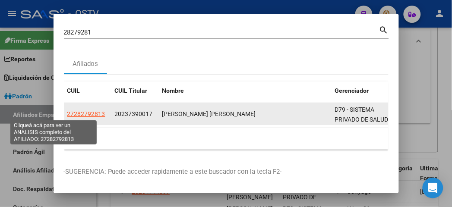
click at [67, 115] on span "27282792813" at bounding box center [86, 114] width 38 height 7
copy span "7"
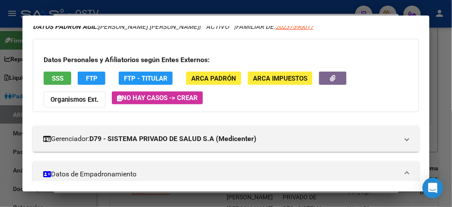
scroll to position [0, 0]
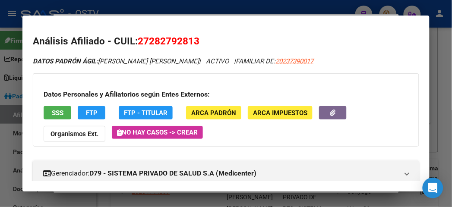
click at [78, 111] on button "FTP" at bounding box center [92, 112] width 28 height 13
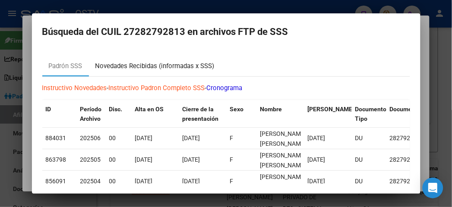
click at [118, 67] on div "Novedades Recibidas (informadas x SSS)" at bounding box center [154, 66] width 119 height 10
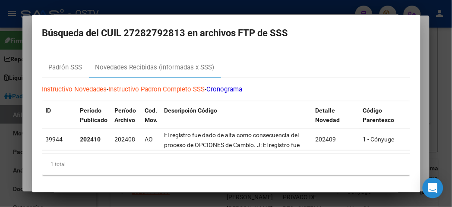
click at [98, 11] on div at bounding box center [226, 103] width 452 height 207
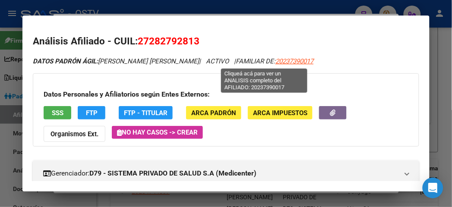
click at [276, 61] on span "20237390017" at bounding box center [295, 61] width 38 height 8
type textarea "20237390017"
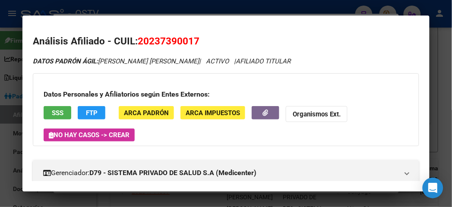
click at [117, 5] on div at bounding box center [226, 103] width 452 height 207
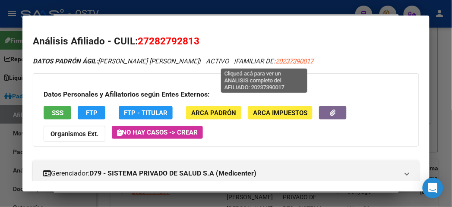
click at [276, 61] on span "20237390017" at bounding box center [295, 61] width 38 height 8
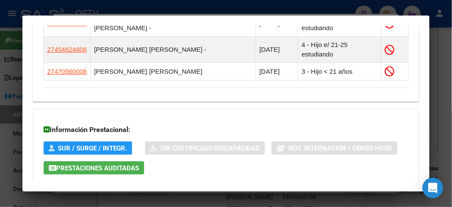
scroll to position [688, 0]
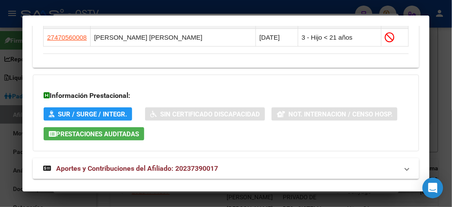
click at [149, 165] on span "Aportes y Contribuciones del Afiliado: 20237390017" at bounding box center [137, 169] width 162 height 8
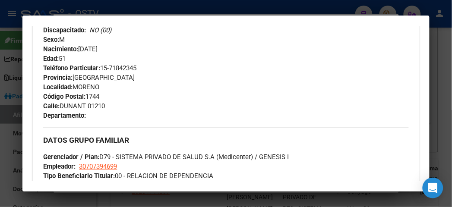
scroll to position [214, 0]
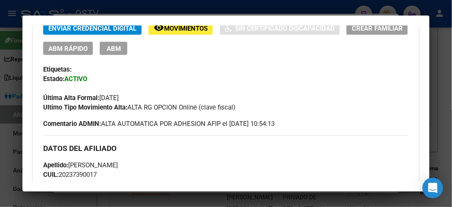
click at [63, 12] on div at bounding box center [226, 103] width 452 height 207
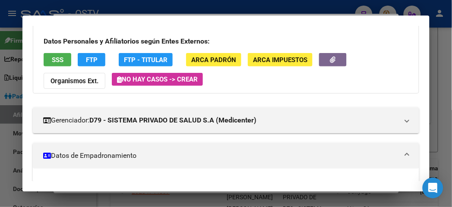
scroll to position [0, 0]
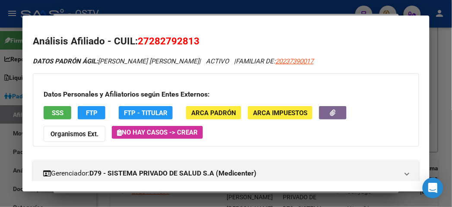
click at [276, 63] on span "20237390017" at bounding box center [295, 61] width 38 height 8
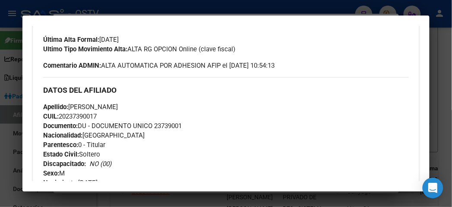
scroll to position [288, 0]
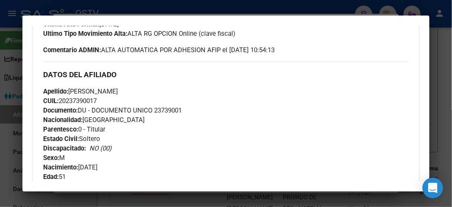
click at [158, 114] on div "Apellido: JORGE FEDERICO VELAZQUEZ CUIL: 20237390017 Documento: DU - DOCUMENTO …" at bounding box center [225, 134] width 365 height 95
copy span "23739001"
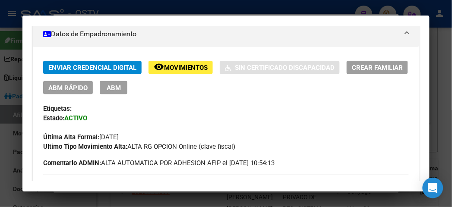
scroll to position [48, 0]
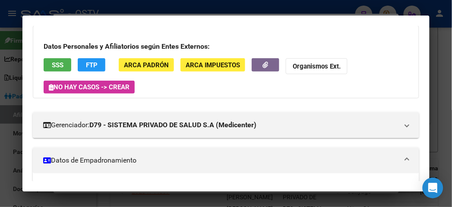
click at [196, 2] on div at bounding box center [226, 103] width 452 height 207
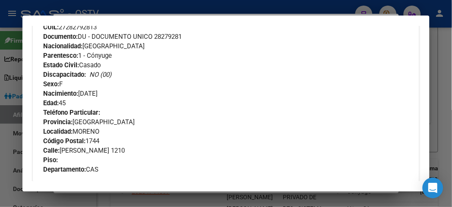
scroll to position [336, 0]
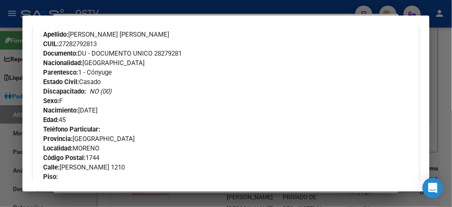
click at [55, 1] on div at bounding box center [226, 103] width 452 height 207
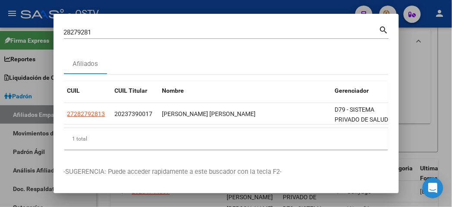
click at [122, 38] on div "28279281 Buscar (apellido, dni, cuil, nro traspaso, cuit, obra social) search" at bounding box center [226, 35] width 325 height 23
click at [122, 34] on input "28279281" at bounding box center [221, 33] width 315 height 8
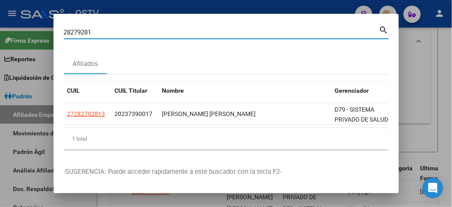
click at [122, 34] on input "28279281" at bounding box center [221, 33] width 315 height 8
paste input "2633362"
type input "22633362"
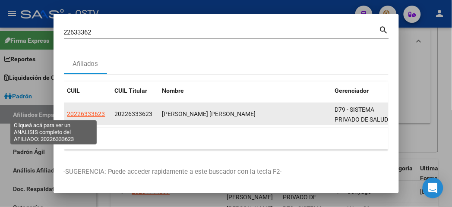
click at [67, 114] on span "20226333623" at bounding box center [86, 114] width 38 height 7
type textarea "20226333623"
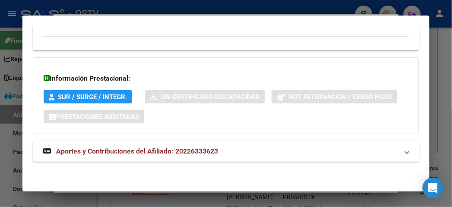
click at [94, 155] on span "Aportes y Contribuciones del Afiliado: 20226333623" at bounding box center [137, 151] width 162 height 8
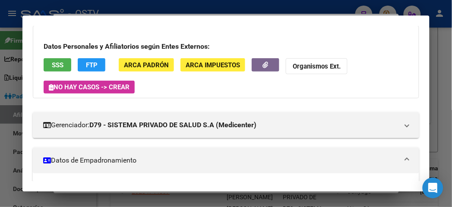
scroll to position [192, 0]
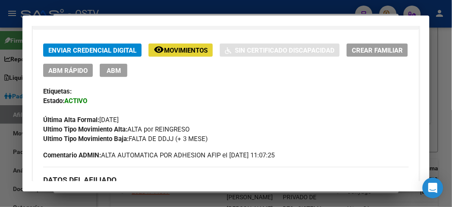
click at [164, 50] on span "Movimientos" at bounding box center [186, 51] width 44 height 8
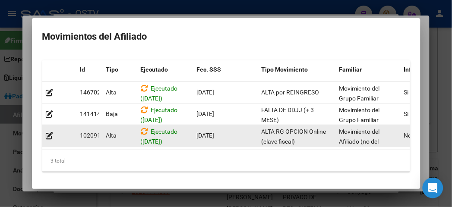
drag, startPoint x: 194, startPoint y: 141, endPoint x: 200, endPoint y: 141, distance: 6.0
click at [200, 141] on datatable-body-cell "01/11/2024" at bounding box center [225, 135] width 65 height 21
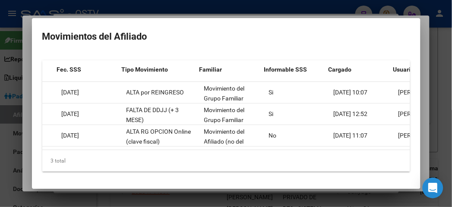
scroll to position [0, 141]
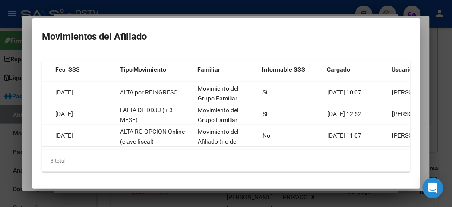
click at [277, 10] on div at bounding box center [226, 103] width 452 height 207
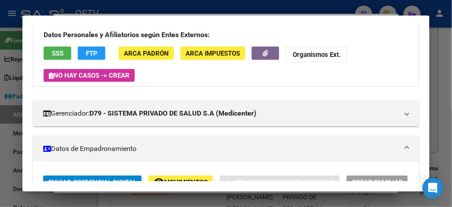
scroll to position [0, 0]
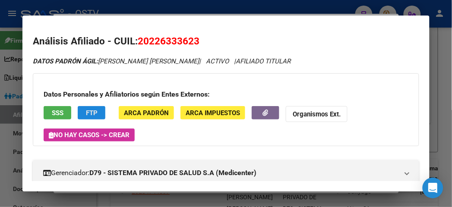
click at [86, 109] on span "FTP" at bounding box center [92, 113] width 12 height 8
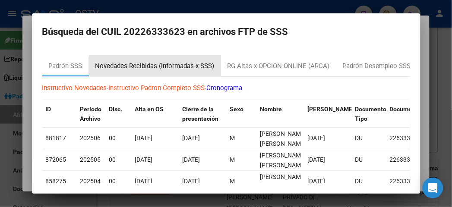
click at [155, 71] on div "Novedades Recibidas (informadas x SSS)" at bounding box center [155, 66] width 132 height 21
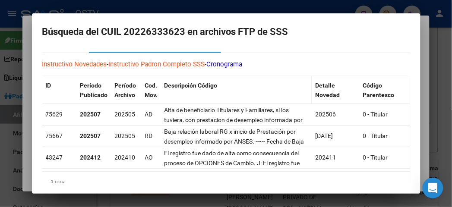
scroll to position [48, 0]
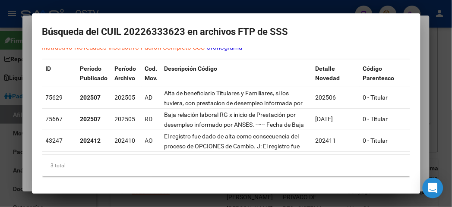
click at [178, 6] on div at bounding box center [226, 103] width 452 height 207
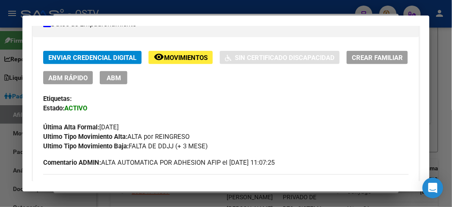
scroll to position [240, 0]
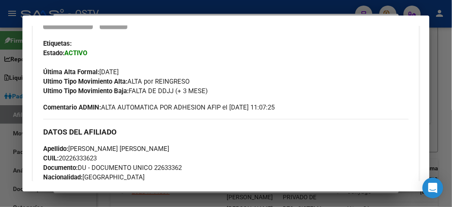
click at [135, 83] on span "Ultimo Tipo Movimiento Alta: ALTA por REINGRESO" at bounding box center [116, 82] width 146 height 8
drag, startPoint x: 182, startPoint y: 83, endPoint x: 118, endPoint y: 81, distance: 63.5
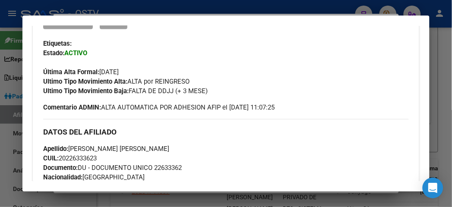
click at [118, 81] on div "Ultimo Tipo Movimiento Alta: ALTA por REINGRESO" at bounding box center [225, 82] width 365 height 10
copy span "ALTA por REINGRESO"
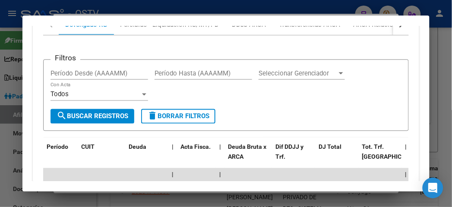
scroll to position [960, 0]
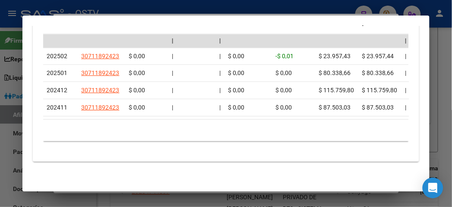
click at [105, 9] on div at bounding box center [226, 103] width 452 height 207
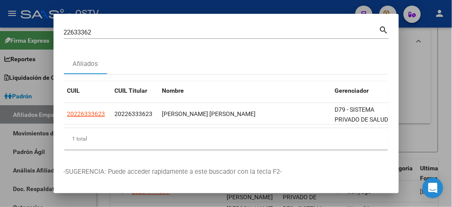
click at [64, 38] on div "22633362 Buscar (apellido, dni, cuil, nro traspaso, cuit, obra social)" at bounding box center [221, 32] width 315 height 13
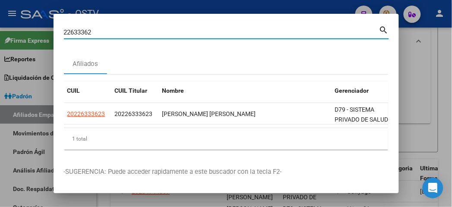
click at [64, 36] on input "22633362" at bounding box center [221, 33] width 315 height 8
paste input "39758030"
type input "39758030"
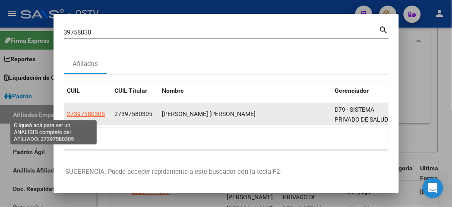
click at [67, 111] on span "27397580305" at bounding box center [86, 114] width 38 height 7
type textarea "27397580305"
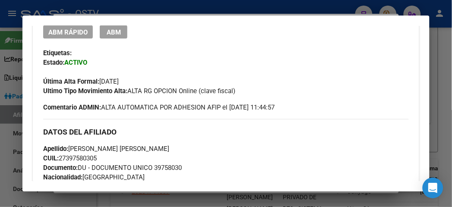
scroll to position [240, 0]
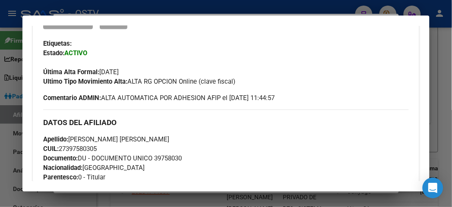
click at [139, 6] on div at bounding box center [226, 103] width 452 height 207
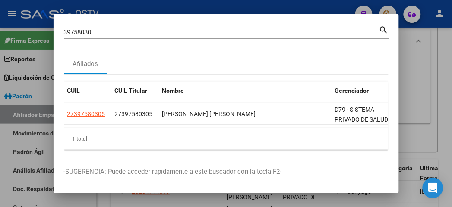
click at [107, 36] on div "39758030 Buscar (apellido, dni, cuil, nro traspaso, cuit, obra social)" at bounding box center [221, 32] width 315 height 13
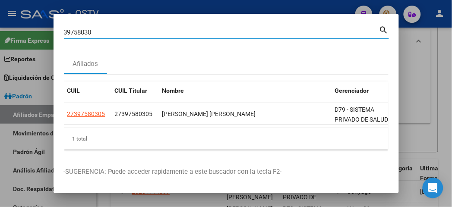
click at [102, 32] on input "39758030" at bounding box center [221, 33] width 315 height 8
paste input "2644258"
type input "32644258"
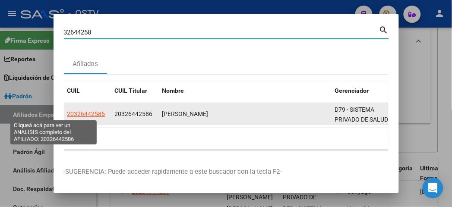
click at [67, 111] on span "20326442586" at bounding box center [86, 114] width 38 height 7
type textarea "20326442586"
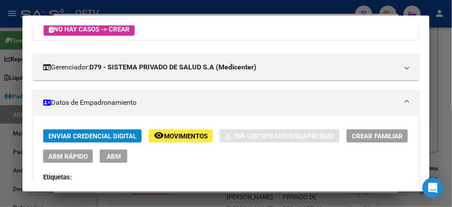
scroll to position [144, 0]
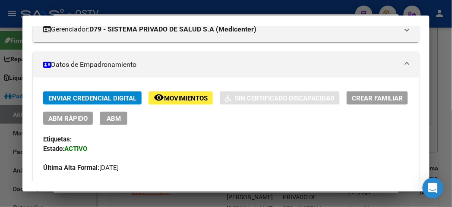
click at [154, 98] on mat-icon "remove_red_eye" at bounding box center [159, 97] width 10 height 10
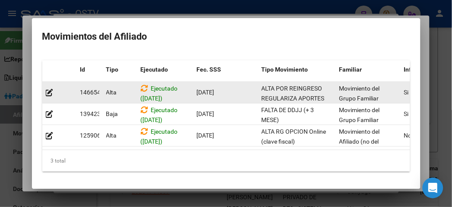
click at [262, 91] on span "ALTA POR REINGRESO REGULARIZA APORTES (AFIP)" at bounding box center [293, 98] width 63 height 27
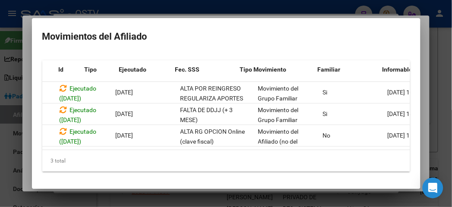
scroll to position [0, 0]
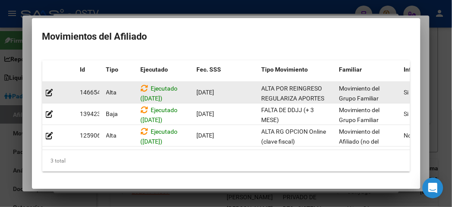
click at [262, 85] on span "ALTA POR REINGRESO REGULARIZA APORTES (AFIP)" at bounding box center [293, 98] width 63 height 27
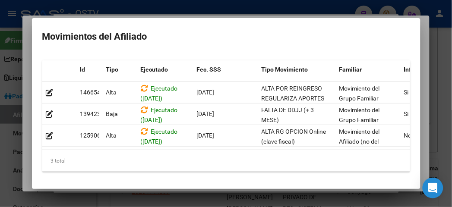
drag, startPoint x: 87, startPoint y: 153, endPoint x: 162, endPoint y: 147, distance: 74.9
click at [162, 147] on datatable-body "146654 Alta Ejecutado (27/06/2025) 01/05/2025 ALTA POR REINGRESO REGULARIZA APO…" at bounding box center [247, 116] width 411 height 68
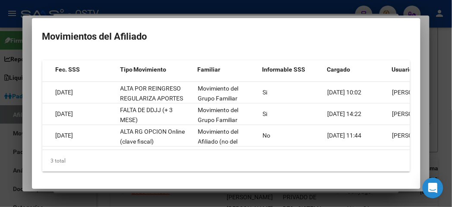
click at [247, 11] on div at bounding box center [226, 103] width 452 height 207
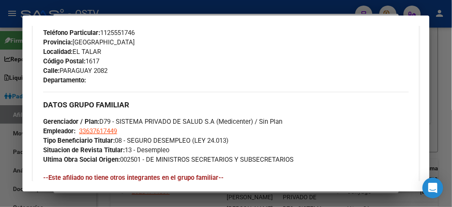
scroll to position [594, 0]
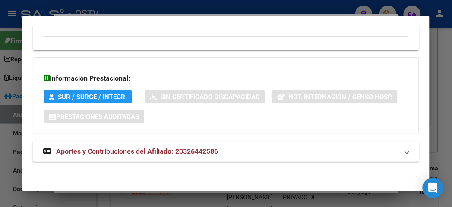
click at [111, 158] on mat-expansion-panel-header "Aportes y Contribuciones del Afiliado: 20326442586" at bounding box center [226, 151] width 386 height 21
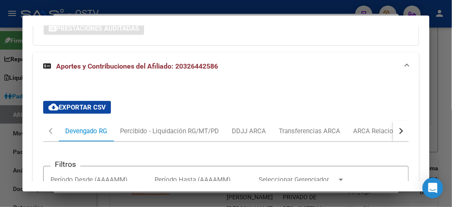
scroll to position [597, 0]
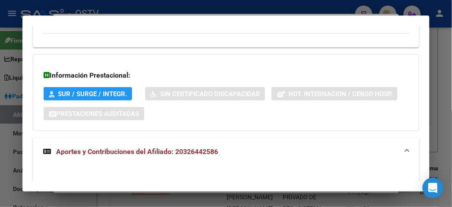
click at [49, 3] on div at bounding box center [226, 103] width 452 height 207
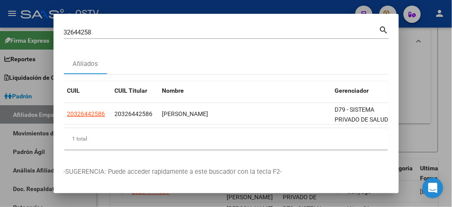
click at [64, 34] on input "32644258" at bounding box center [221, 33] width 315 height 8
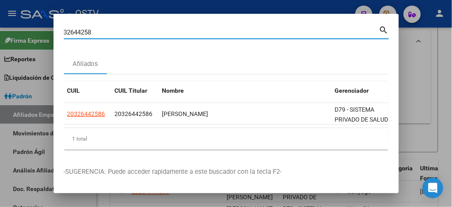
click at [64, 34] on input "32644258" at bounding box center [221, 33] width 315 height 8
paste input "21782987"
type input "21782987"
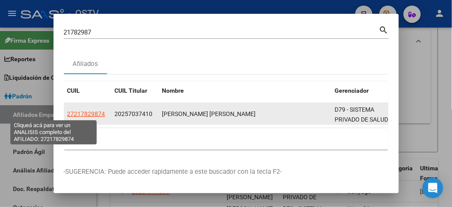
click at [67, 115] on span "27217829874" at bounding box center [86, 114] width 38 height 7
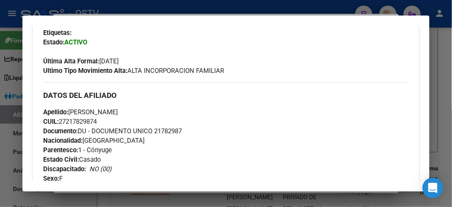
scroll to position [96, 0]
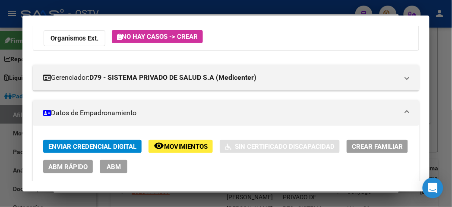
click at [183, 149] on span "Movimientos" at bounding box center [186, 147] width 44 height 8
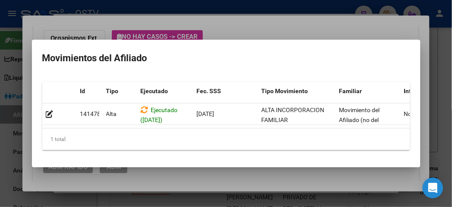
click at [192, 22] on div at bounding box center [226, 103] width 452 height 207
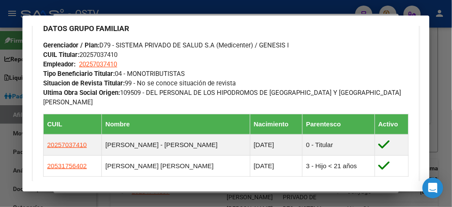
scroll to position [624, 0]
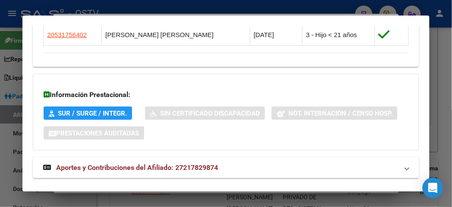
click at [165, 168] on mat-expansion-panel-header "Aportes y Contribuciones del Afiliado: 27217829874" at bounding box center [226, 168] width 386 height 21
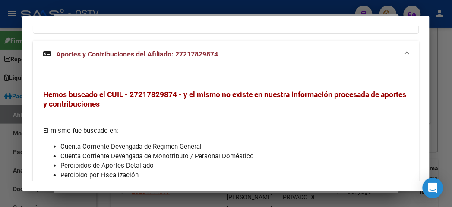
scroll to position [819, 0]
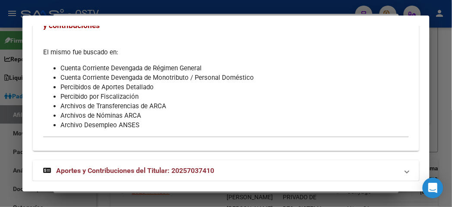
drag, startPoint x: 169, startPoint y: 130, endPoint x: 154, endPoint y: 163, distance: 35.7
click at [169, 131] on div "Hemos buscado el CUIL - 27217829874 - y el mismo no existe en nuestra informaci…" at bounding box center [226, 73] width 386 height 140
click at [154, 167] on span "Aportes y Contribuciones del Titular: 20257037410" at bounding box center [135, 171] width 158 height 8
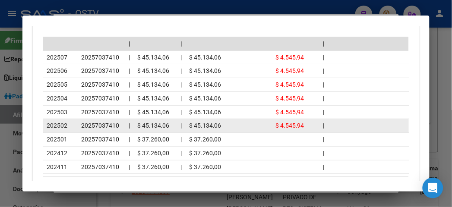
scroll to position [1147, 0]
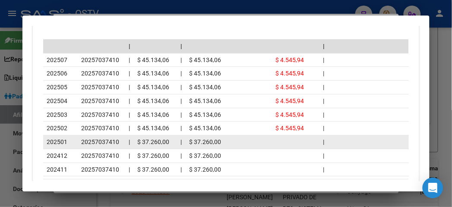
click at [63, 136] on datatable-body-cell "202501" at bounding box center [60, 142] width 35 height 13
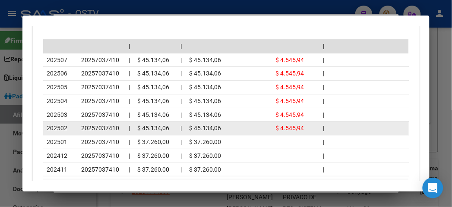
click at [63, 122] on datatable-body-cell "202502" at bounding box center [60, 128] width 35 height 13
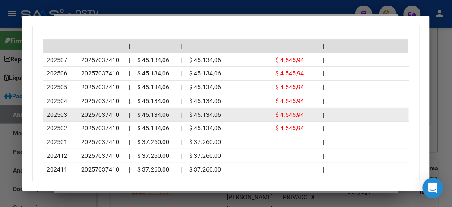
click at [78, 108] on datatable-body-cell "20257037410" at bounding box center [102, 114] width 48 height 13
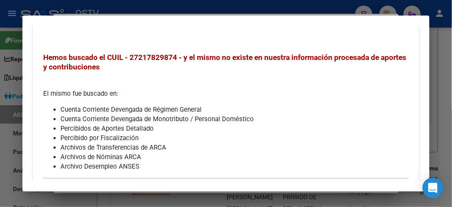
scroll to position [716, 0]
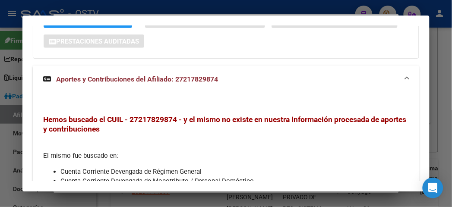
click at [98, 81] on mat-expansion-panel-header "Aportes y Contribuciones del Afiliado: 27217829874" at bounding box center [226, 80] width 386 height 28
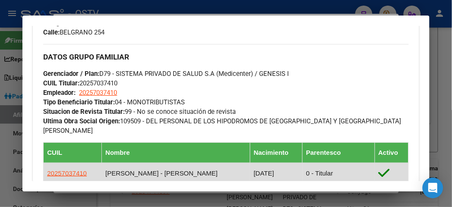
scroll to position [524, 0]
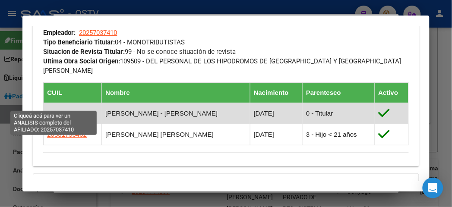
click at [49, 110] on span "20257037410" at bounding box center [67, 113] width 40 height 7
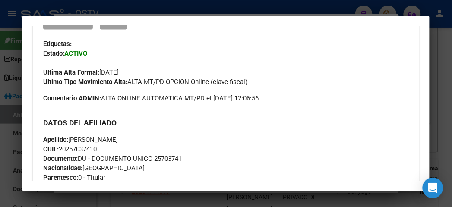
scroll to position [240, 0]
click at [173, 154] on div "Apellido: GUSTAVO JAVIER PERALTA CUIL: 20257037410 Documento: DU - DOCUMENTO UN…" at bounding box center [225, 182] width 365 height 95
click at [170, 155] on span "Documento: DU - DOCUMENTO UNICO 25703741" at bounding box center [112, 159] width 139 height 8
copy span "DU - DOCUMENTO UNICO 25703741"
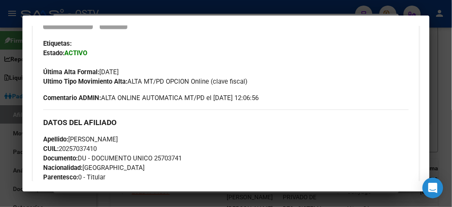
click at [169, 156] on span "Documento: DU - DOCUMENTO UNICO 25703741" at bounding box center [112, 159] width 139 height 8
copy span "25703741"
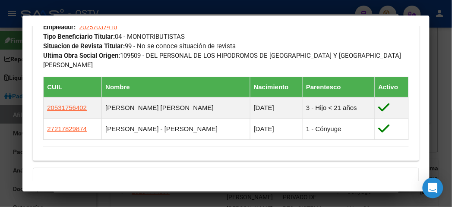
scroll to position [637, 0]
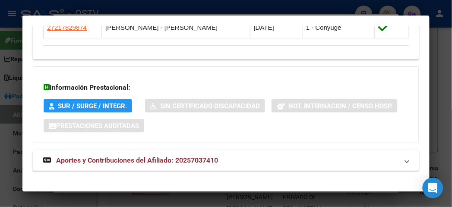
drag, startPoint x: 165, startPoint y: 156, endPoint x: 167, endPoint y: 150, distance: 6.8
click at [165, 156] on strong "Aportes y Contribuciones del Afiliado: 20257037410" at bounding box center [130, 160] width 175 height 10
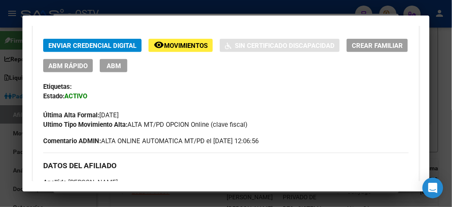
scroll to position [149, 0]
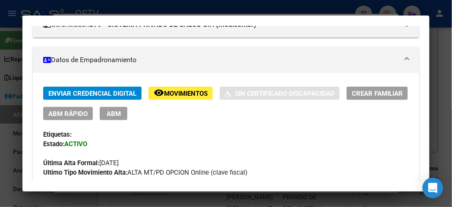
click at [163, 88] on button "remove_red_eye Movimientos" at bounding box center [181, 93] width 64 height 13
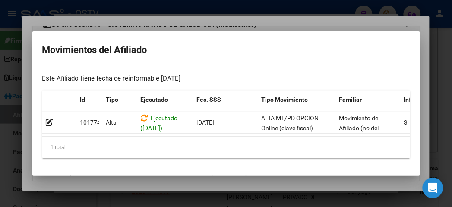
click at [184, 19] on div at bounding box center [226, 103] width 452 height 207
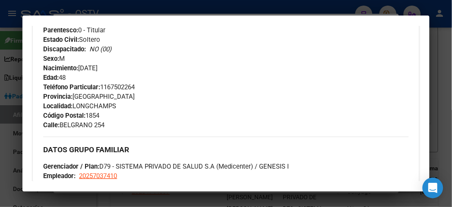
scroll to position [528, 0]
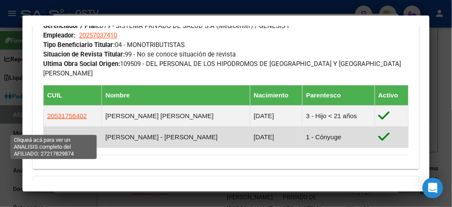
click at [48, 133] on span "27217829874" at bounding box center [67, 136] width 40 height 7
type textarea "27217829874"
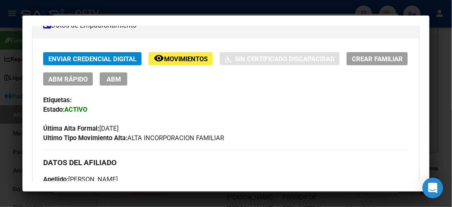
scroll to position [0, 0]
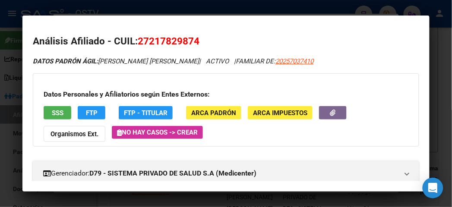
click at [196, 13] on div at bounding box center [226, 103] width 452 height 207
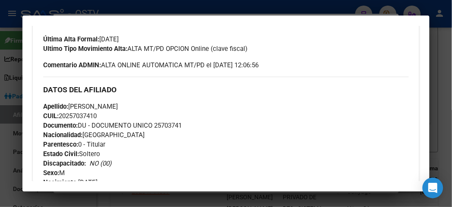
scroll to position [288, 0]
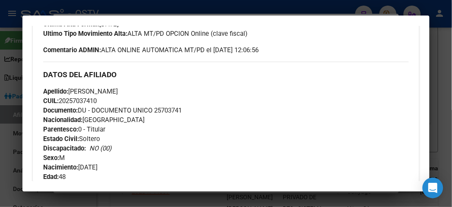
click at [163, 114] on span "Documento: DU - DOCUMENTO UNICO 25703741" at bounding box center [112, 111] width 139 height 8
copy span "25703741"
click at [89, 8] on div at bounding box center [226, 103] width 452 height 207
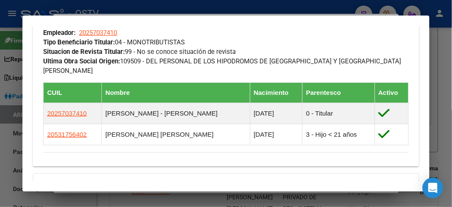
click at [80, 9] on div at bounding box center [226, 103] width 452 height 207
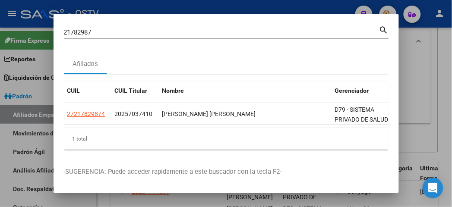
click at [79, 28] on div "21782987 Buscar (apellido, dni, cuil, nro traspaso, cuit, obra social)" at bounding box center [221, 32] width 315 height 13
click at [79, 36] on div "21782987 Buscar (apellido, dni, cuil, nro traspaso, cuit, obra social)" at bounding box center [221, 32] width 315 height 13
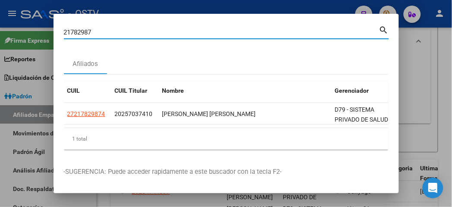
click at [76, 35] on input "21782987" at bounding box center [221, 33] width 315 height 8
paste input "33036484"
type input "33036484"
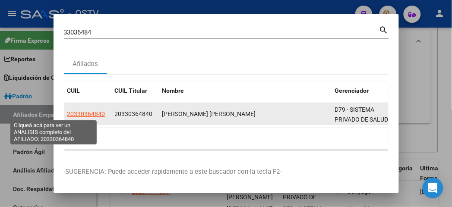
click at [67, 116] on span "20330364840" at bounding box center [86, 114] width 38 height 7
type textarea "20330364840"
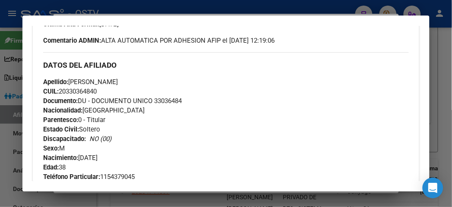
drag, startPoint x: 146, startPoint y: 2, endPoint x: 145, endPoint y: 12, distance: 9.9
click at [146, 2] on div at bounding box center [226, 103] width 452 height 207
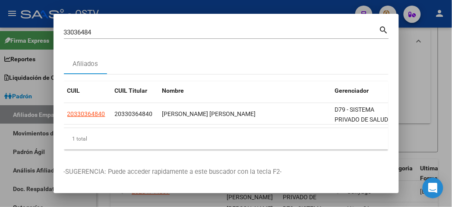
click at [115, 35] on input "33036484" at bounding box center [221, 33] width 315 height 8
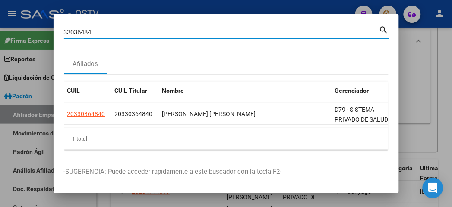
paste input "29432226"
type input "29432226"
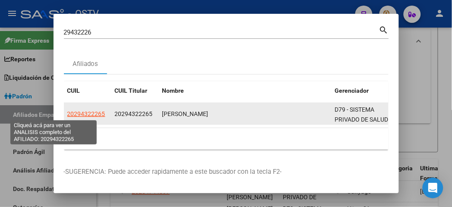
click at [72, 117] on span "20294322265" at bounding box center [86, 114] width 38 height 7
type textarea "20294322265"
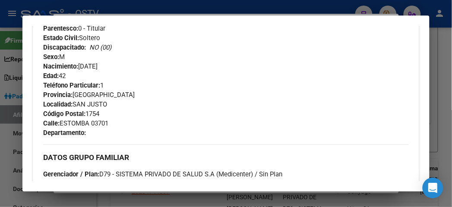
scroll to position [528, 0]
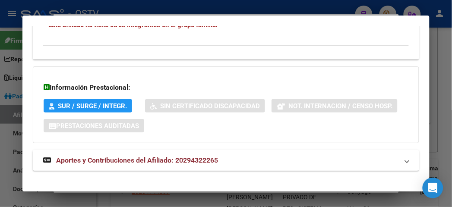
click at [204, 162] on mat-expansion-panel-header "Aportes y Contribuciones del Afiliado: 20294322265" at bounding box center [226, 160] width 386 height 21
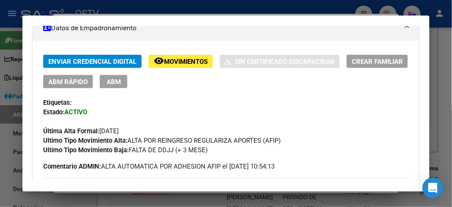
scroll to position [181, 0]
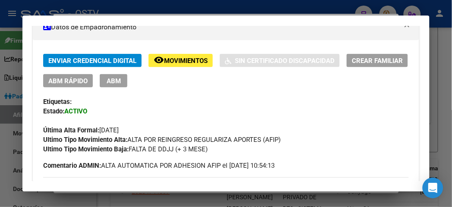
click at [169, 66] on button "remove_red_eye Movimientos" at bounding box center [181, 60] width 64 height 13
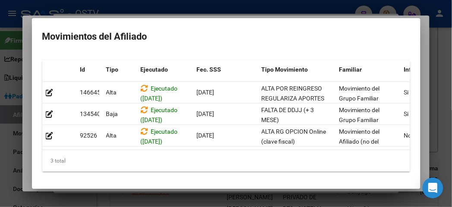
drag, startPoint x: 201, startPoint y: 155, endPoint x: 206, endPoint y: 153, distance: 4.9
click at [206, 153] on div "3 total" at bounding box center [226, 161] width 368 height 22
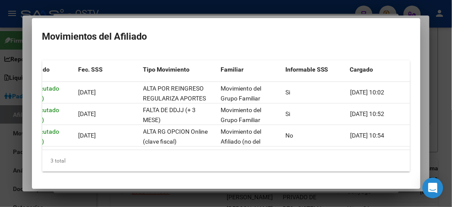
scroll to position [0, 0]
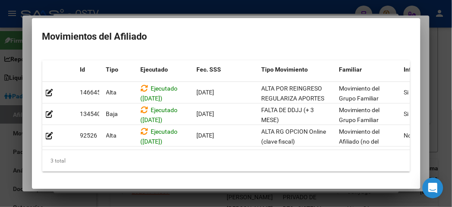
click at [106, 10] on div at bounding box center [226, 103] width 452 height 207
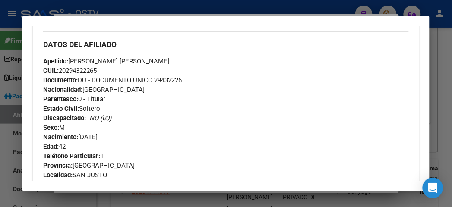
scroll to position [325, 0]
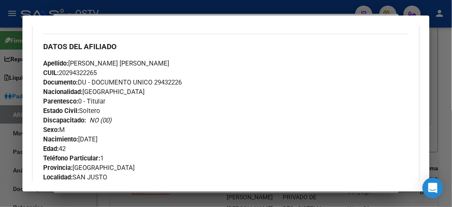
click at [72, 75] on span "CUIL: 20294322265" at bounding box center [70, 73] width 54 height 8
copy span "20294322265"
click at [135, 63] on span "Apellido: ALEXIS ROMAN GONZALEZ" at bounding box center [106, 64] width 126 height 8
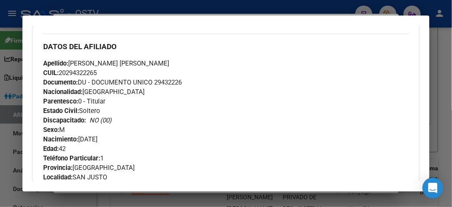
drag, startPoint x: 59, startPoint y: 63, endPoint x: 103, endPoint y: 63, distance: 43.6
click at [103, 63] on span "Apellido: ALEXIS ROMAN GONZALEZ" at bounding box center [106, 64] width 126 height 8
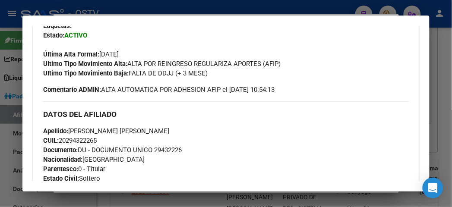
scroll to position [229, 0]
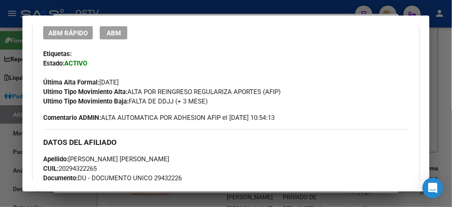
click at [154, 176] on span "Documento: DU - DOCUMENTO UNICO 29432226" at bounding box center [112, 178] width 139 height 8
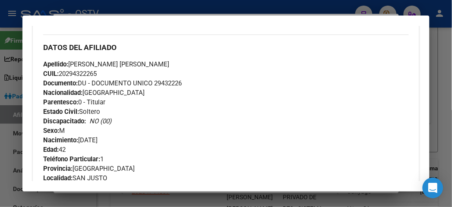
scroll to position [325, 0]
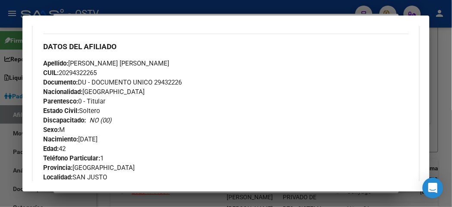
click at [220, 158] on div "Teléfono Particular: 1 Provincia: Buenos Aires Localidad: SAN JUSTO Código Post…" at bounding box center [225, 182] width 365 height 57
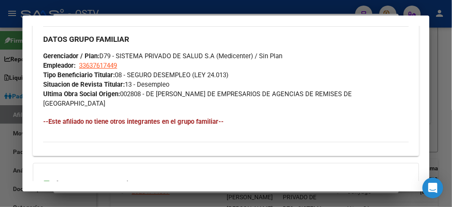
scroll to position [517, 0]
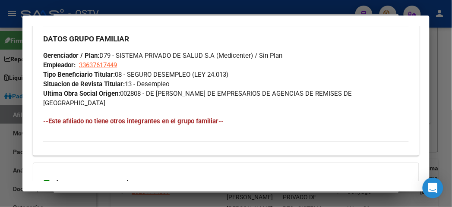
click at [192, 10] on div at bounding box center [226, 103] width 452 height 207
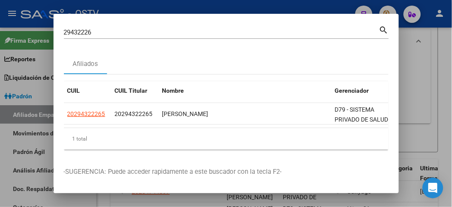
click at [75, 131] on div "1 total" at bounding box center [226, 139] width 325 height 22
click at [64, 137] on div "1 total" at bounding box center [226, 139] width 325 height 22
click at [148, 137] on div "1 total" at bounding box center [226, 139] width 325 height 22
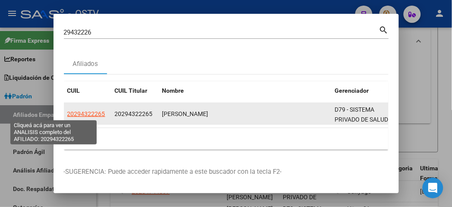
click at [67, 117] on span "20294322265" at bounding box center [86, 114] width 38 height 7
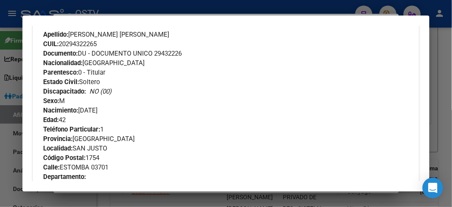
scroll to position [359, 0]
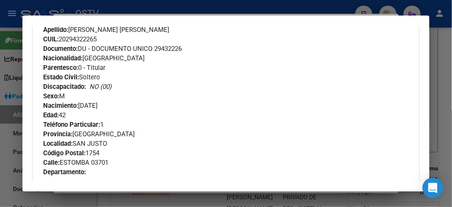
click at [66, 165] on span "Calle: ESTOMBA 03701" at bounding box center [75, 163] width 65 height 8
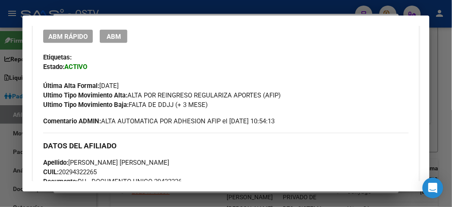
scroll to position [263, 0]
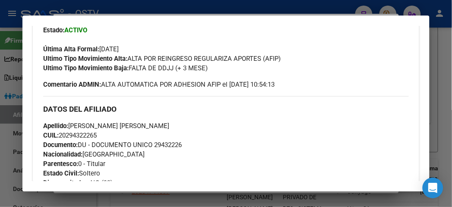
drag, startPoint x: 117, startPoint y: 57, endPoint x: 252, endPoint y: 57, distance: 134.7
click at [252, 57] on span "Ultimo Tipo Movimiento Alta: ALTA POR REINGRESO REGULARIZA APORTES (AFIP)" at bounding box center [162, 59] width 238 height 8
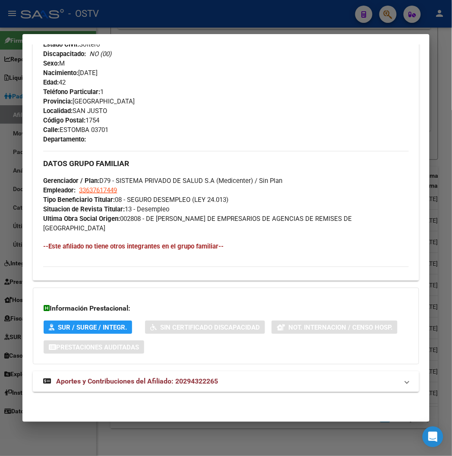
scroll to position [401, 0]
